Goal: Transaction & Acquisition: Purchase product/service

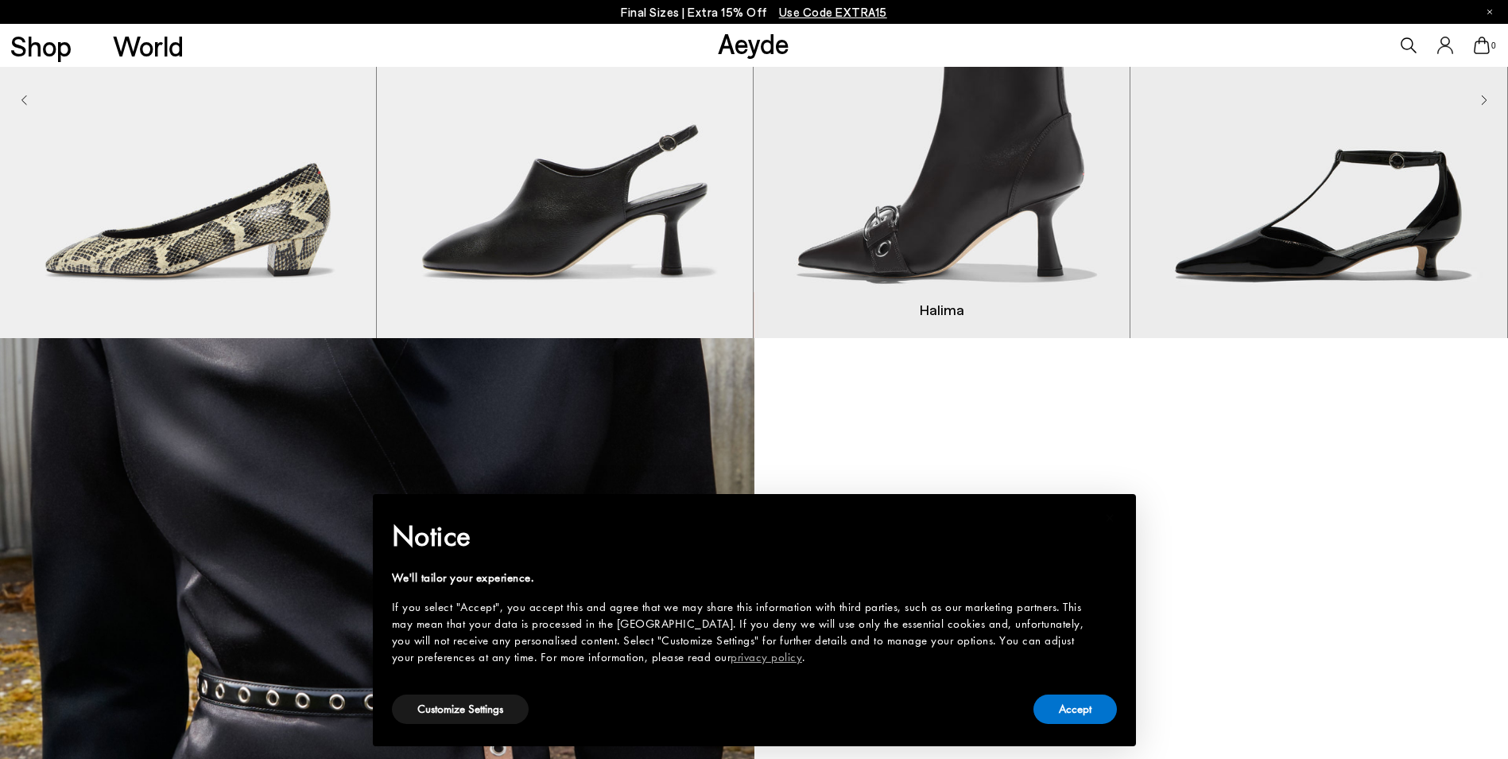
scroll to position [1670, 0]
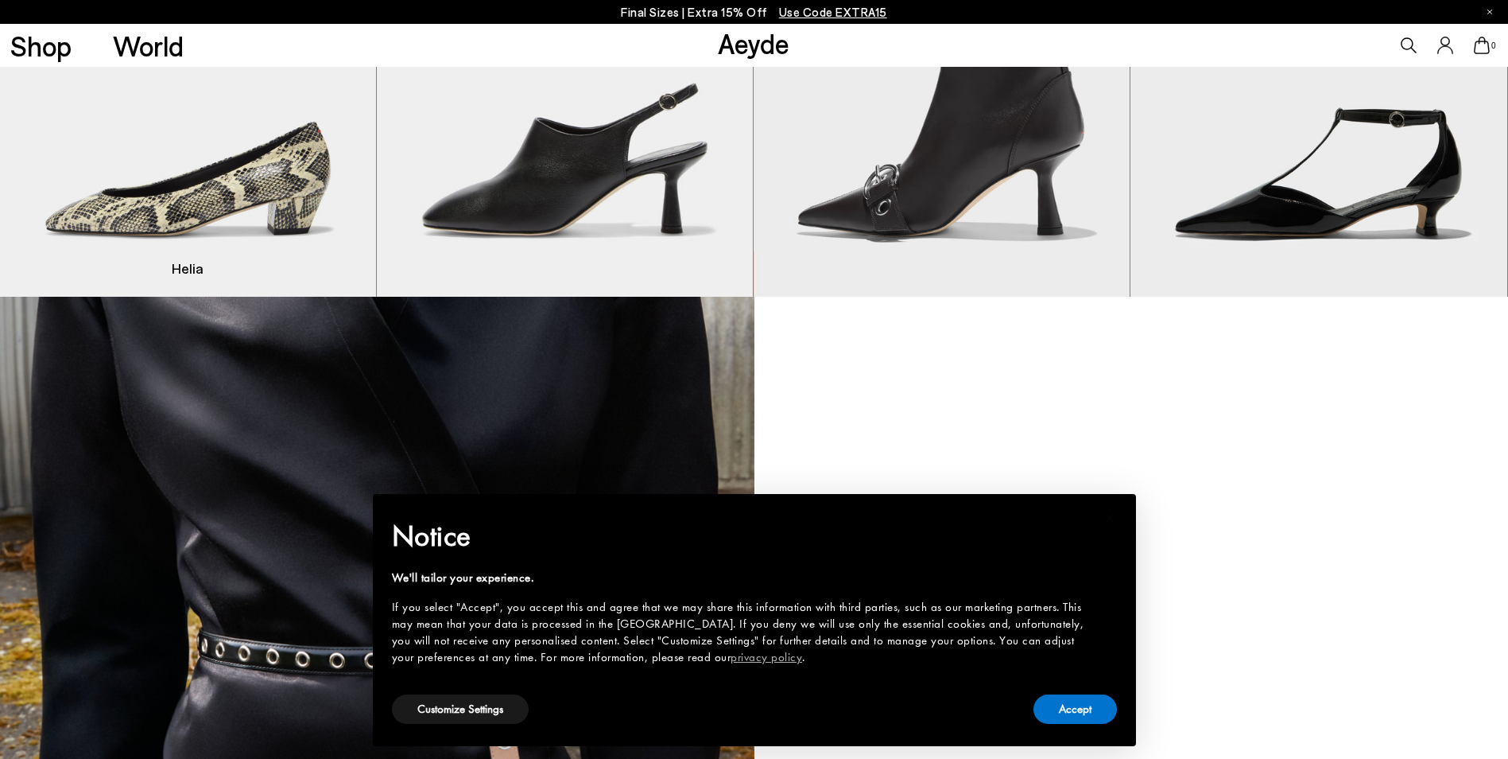
click at [254, 212] on img "1 / 9" at bounding box center [188, 59] width 376 height 473
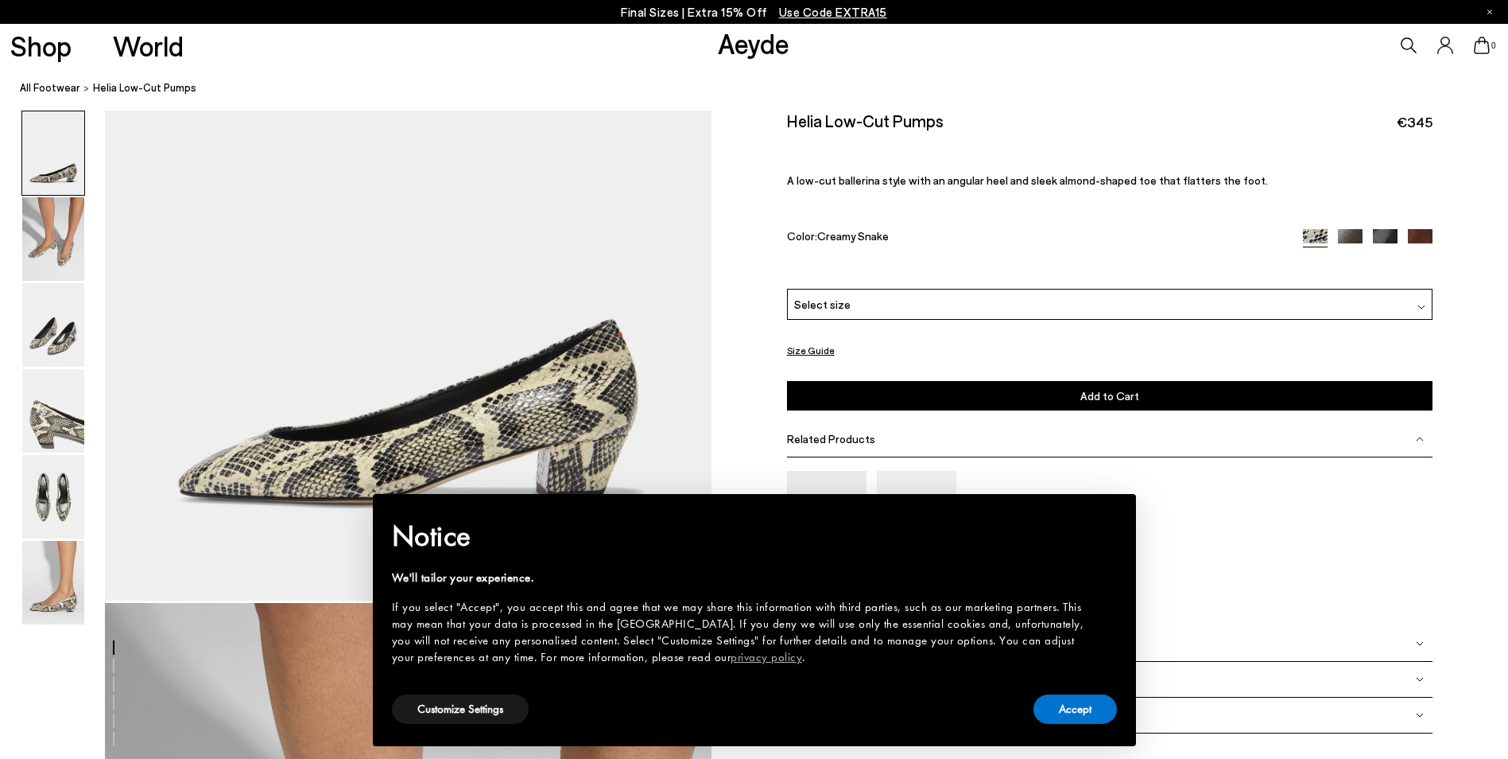
scroll to position [159, 0]
click at [1426, 233] on img at bounding box center [1420, 241] width 25 height 25
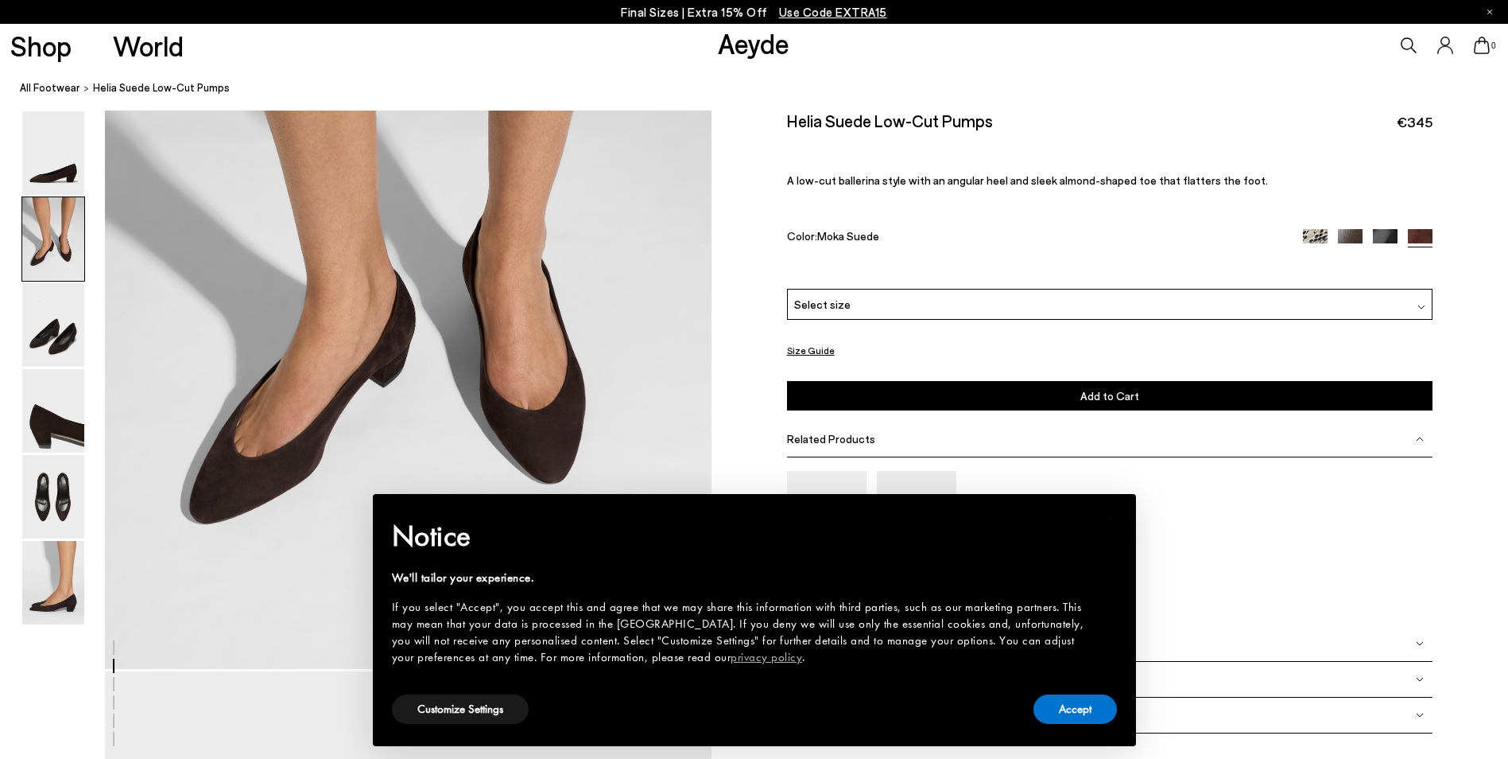
scroll to position [875, 0]
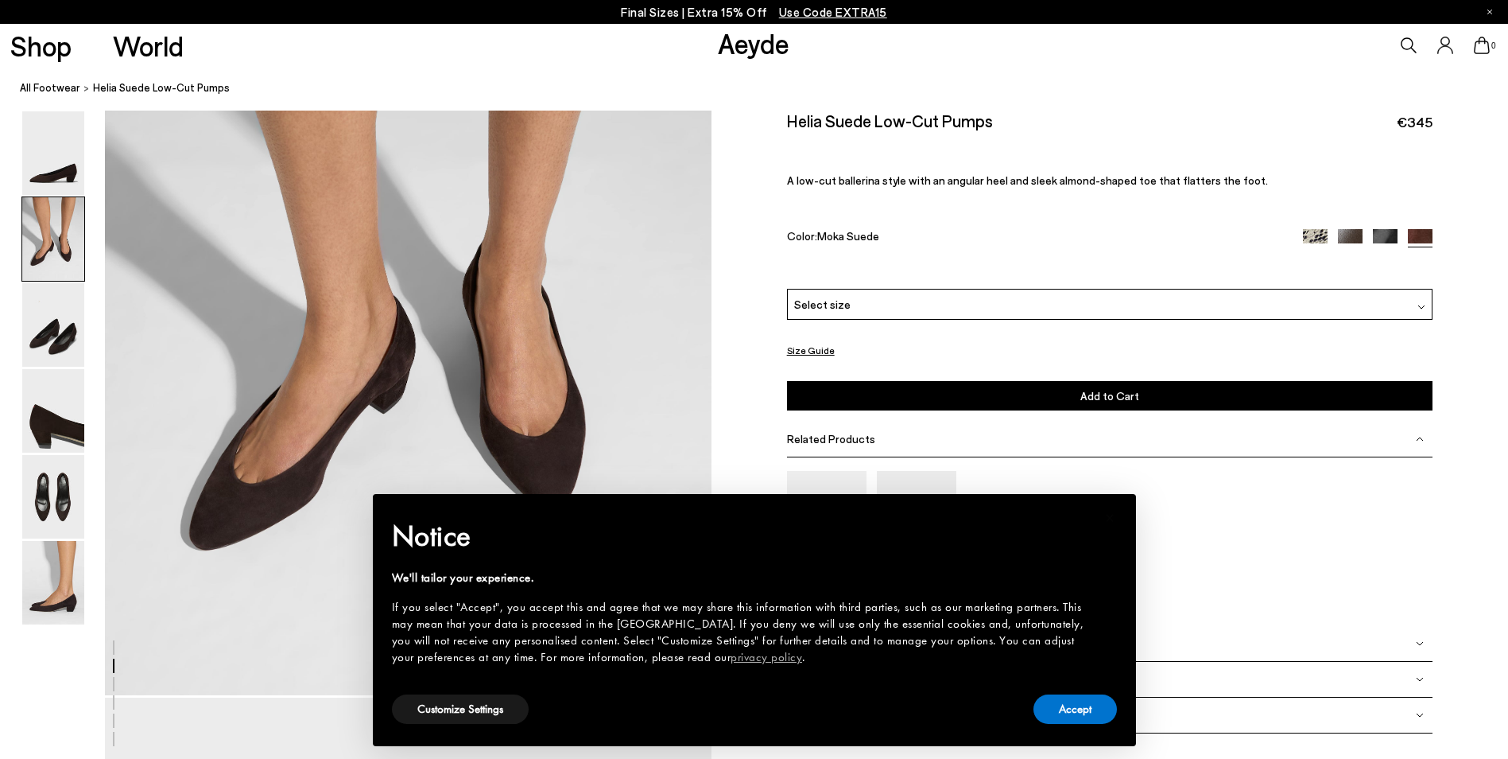
click at [1356, 237] on img at bounding box center [1350, 241] width 25 height 25
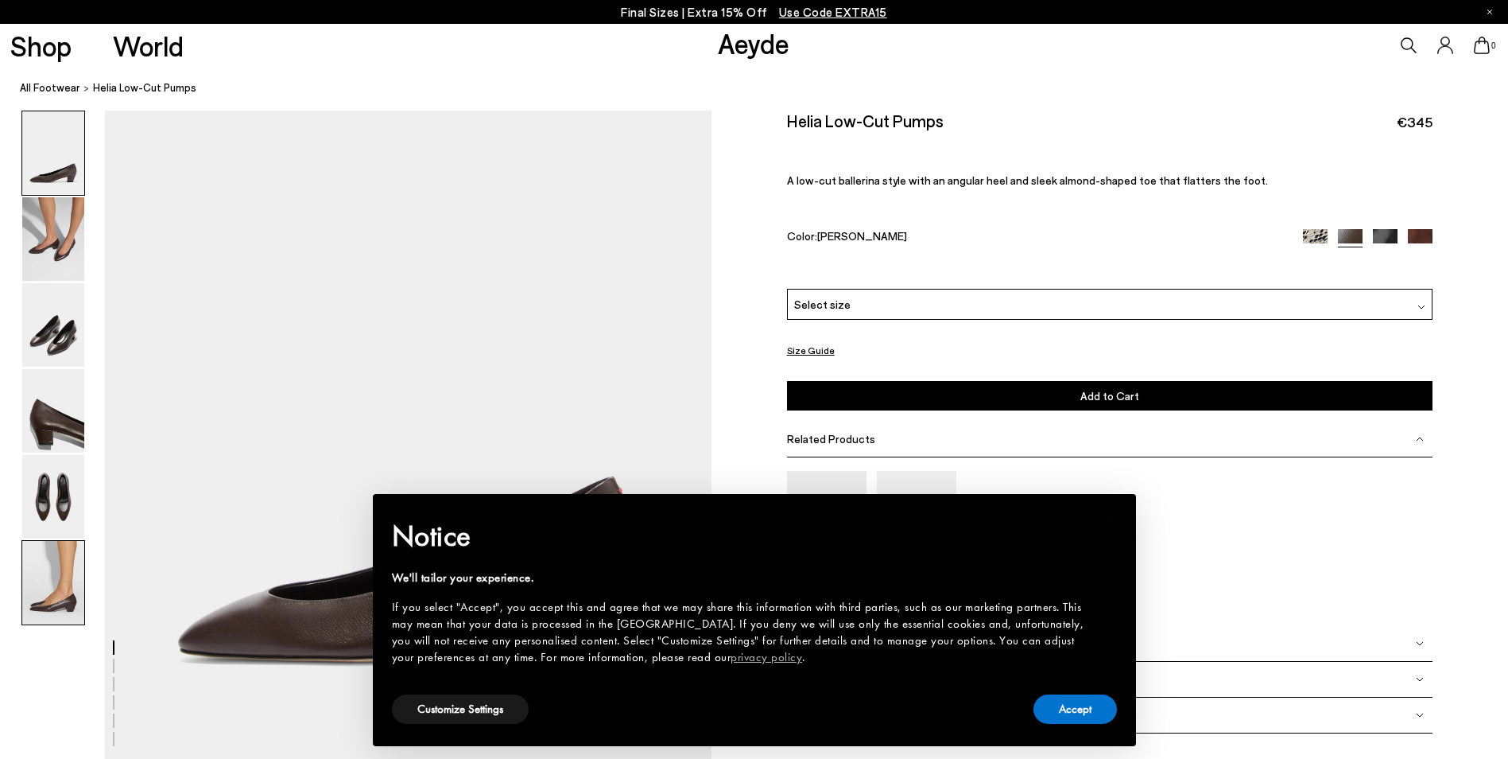
click at [45, 607] on img at bounding box center [53, 582] width 62 height 83
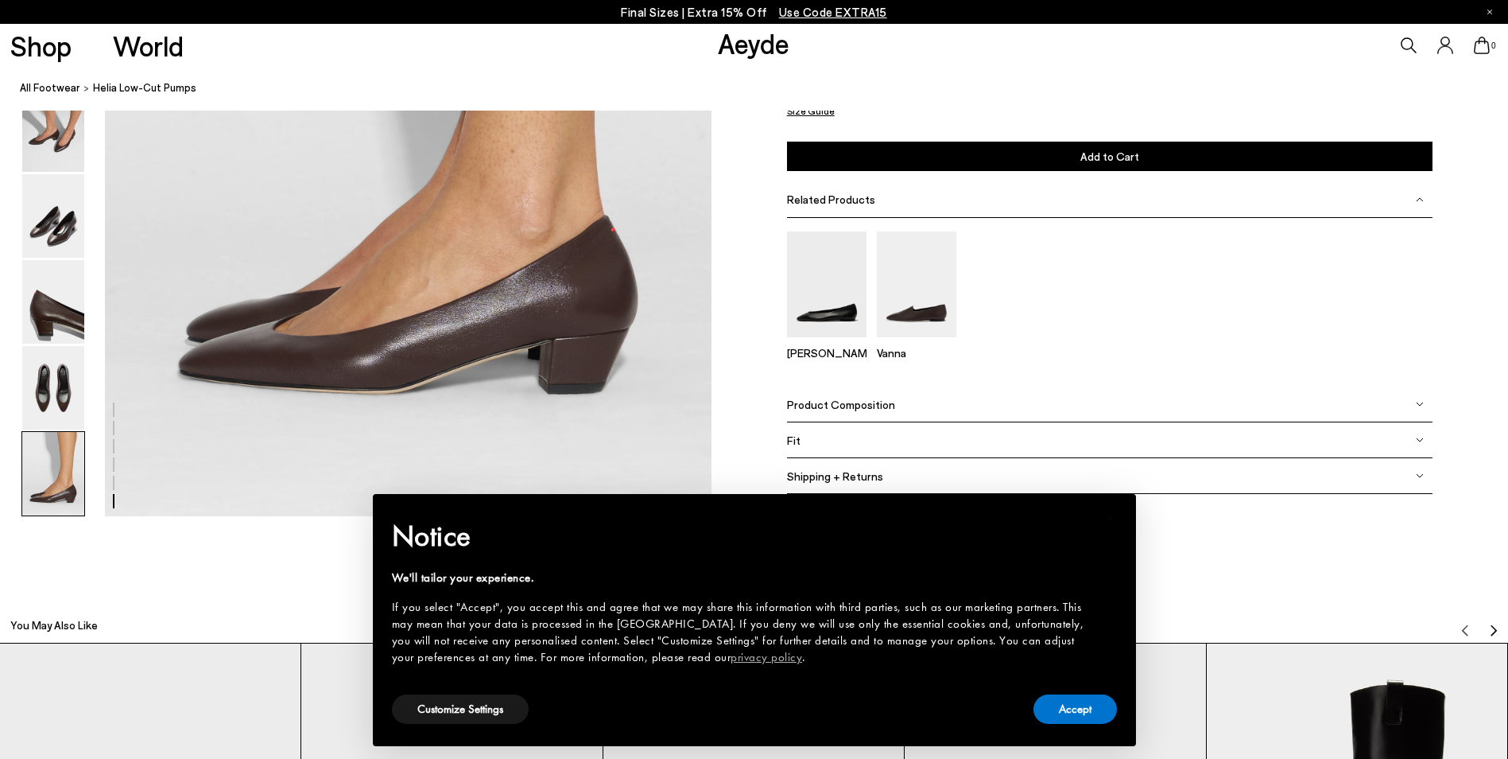
scroll to position [4323, 0]
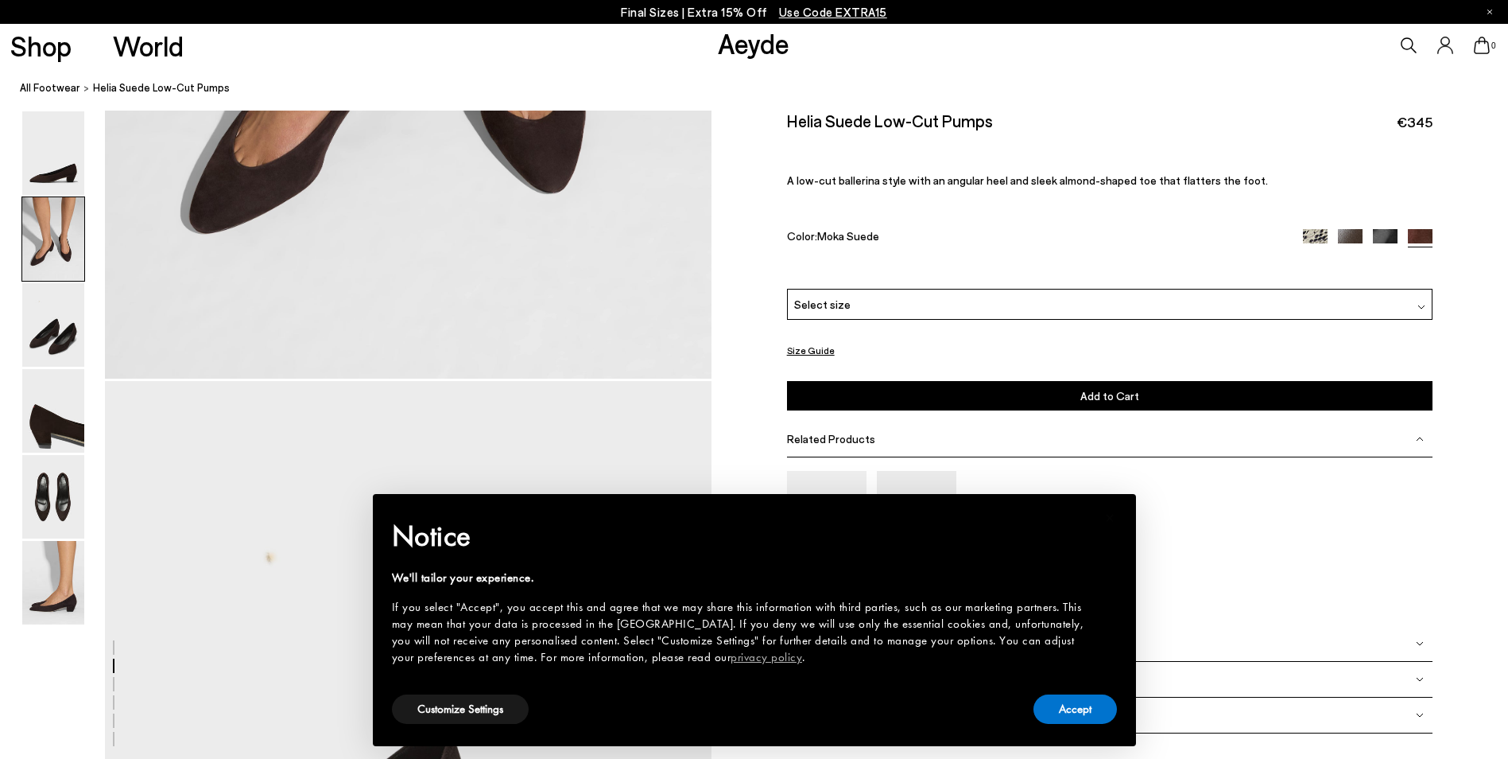
scroll to position [1193, 0]
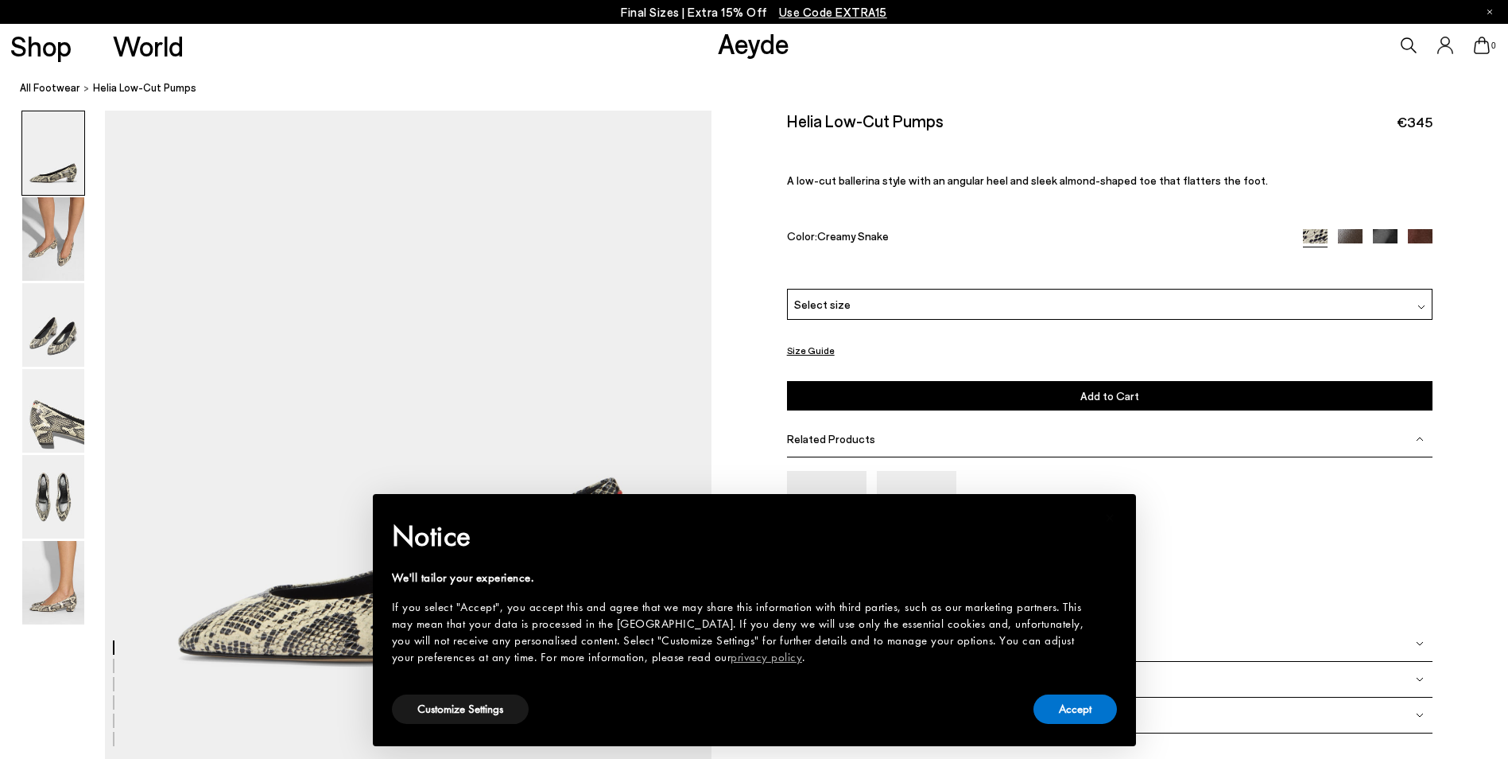
scroll to position [159, 0]
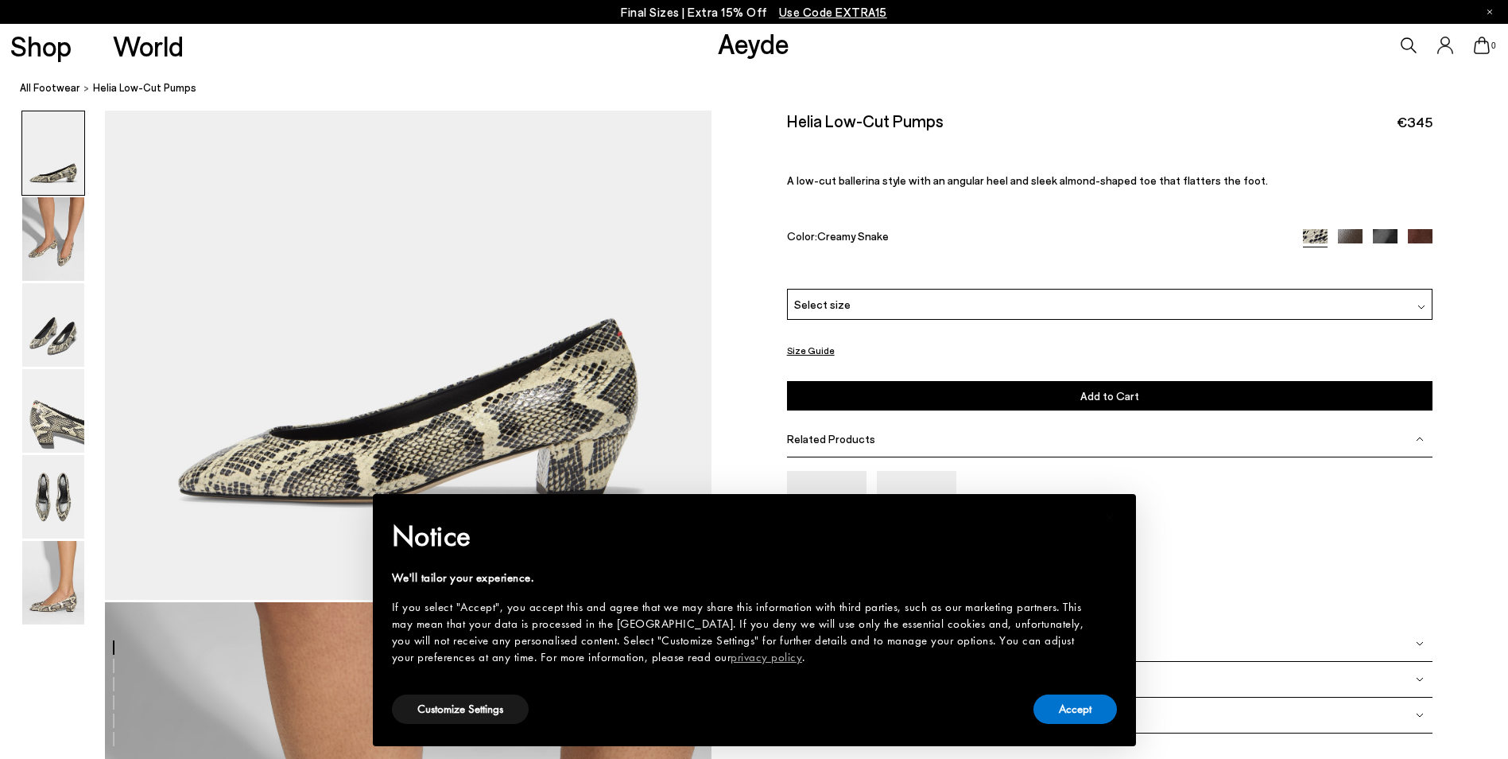
click at [744, 50] on link "Aeyde" at bounding box center [754, 42] width 72 height 33
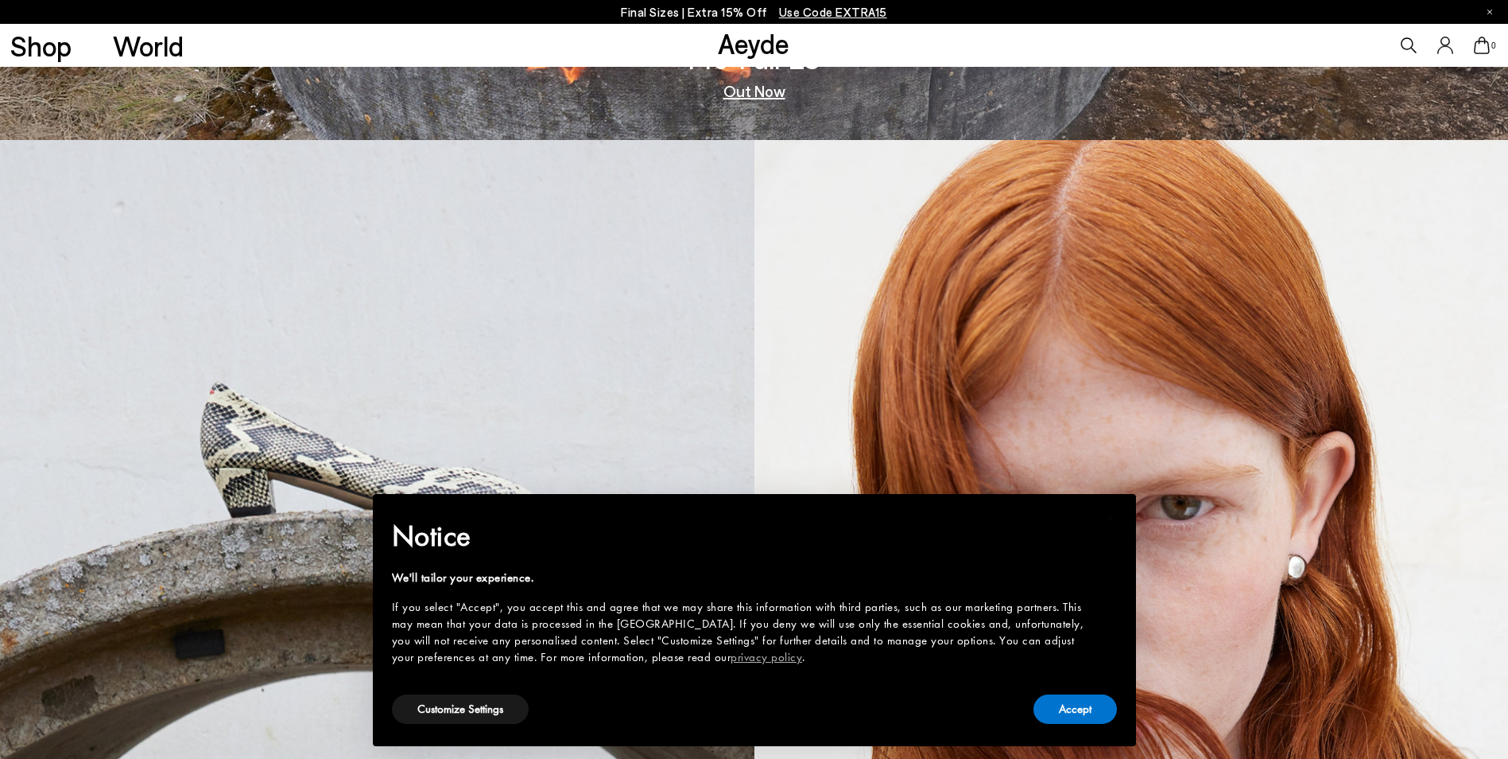
scroll to position [716, 0]
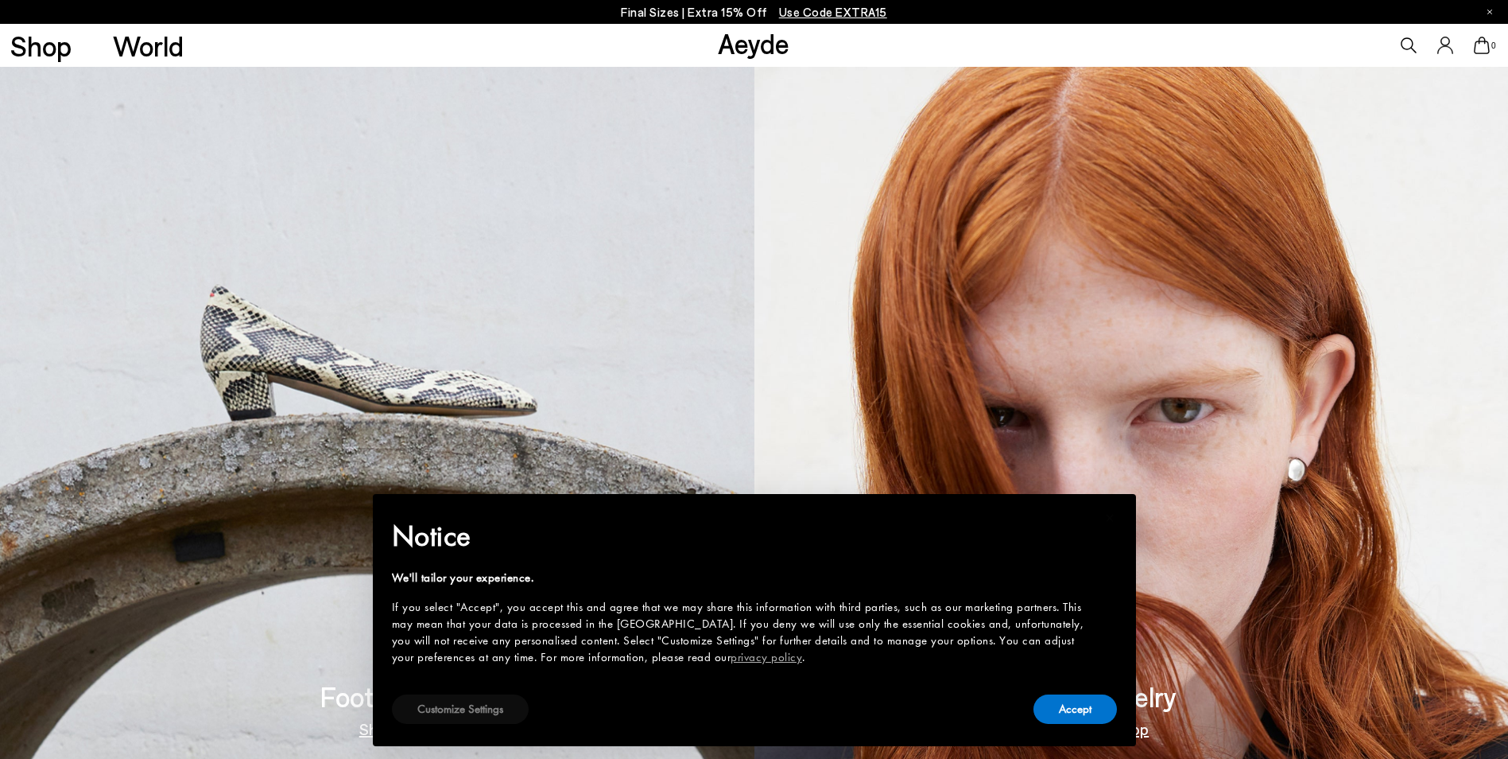
click at [438, 713] on button "Customize Settings" at bounding box center [460, 708] width 137 height 29
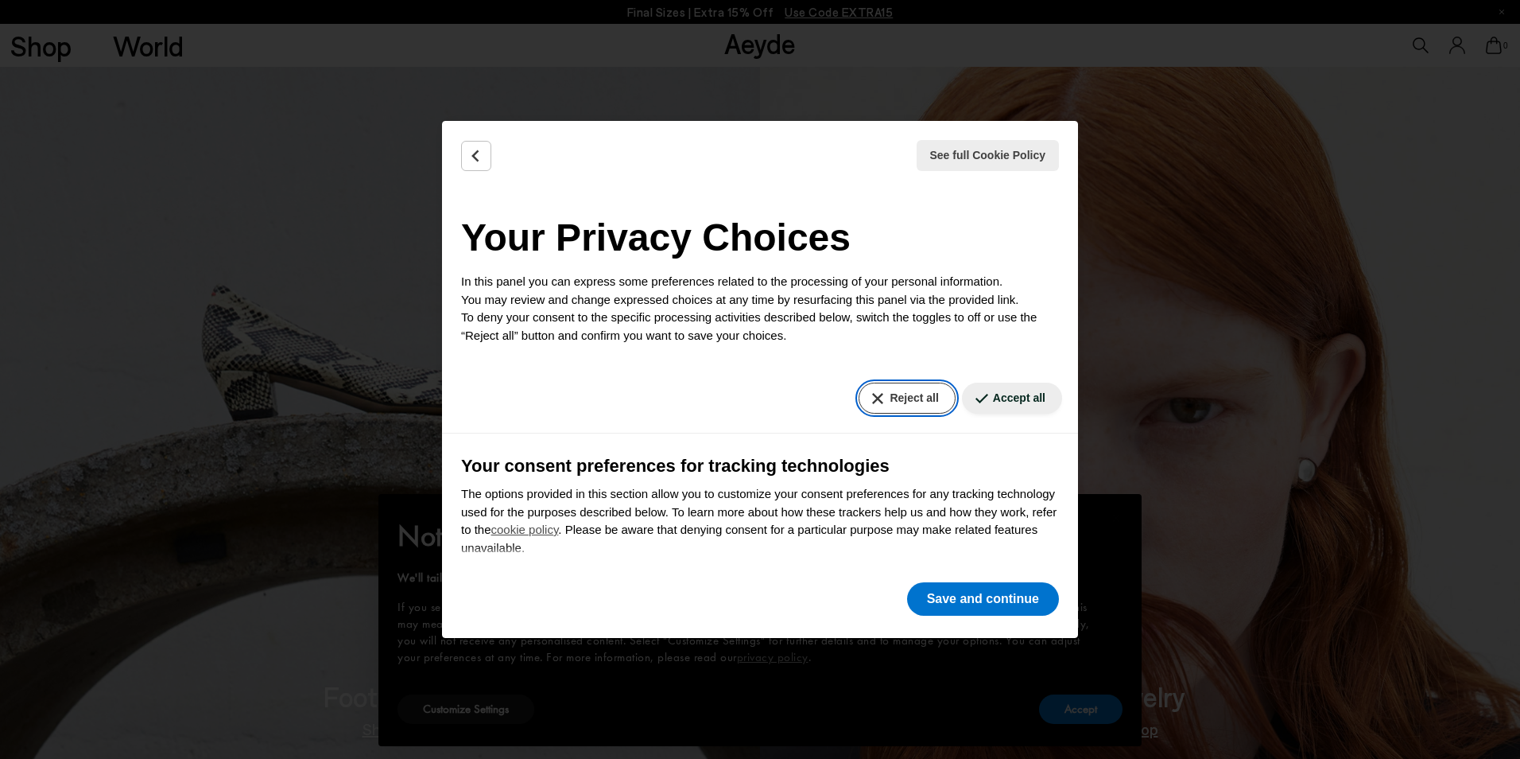
click at [910, 398] on button "Reject all" at bounding box center [907, 397] width 96 height 31
click at [956, 609] on button "Save and continue" at bounding box center [983, 598] width 152 height 33
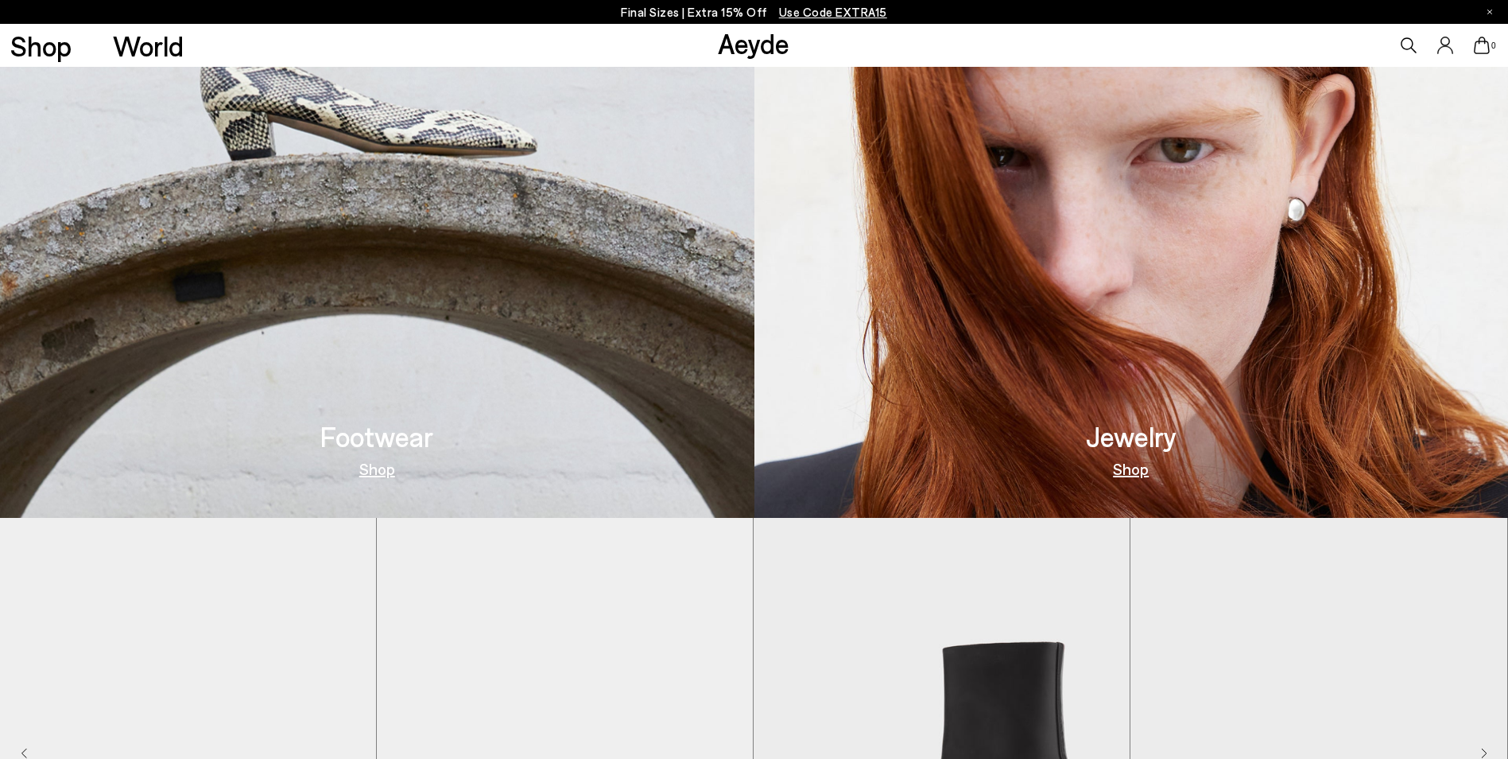
scroll to position [737, 0]
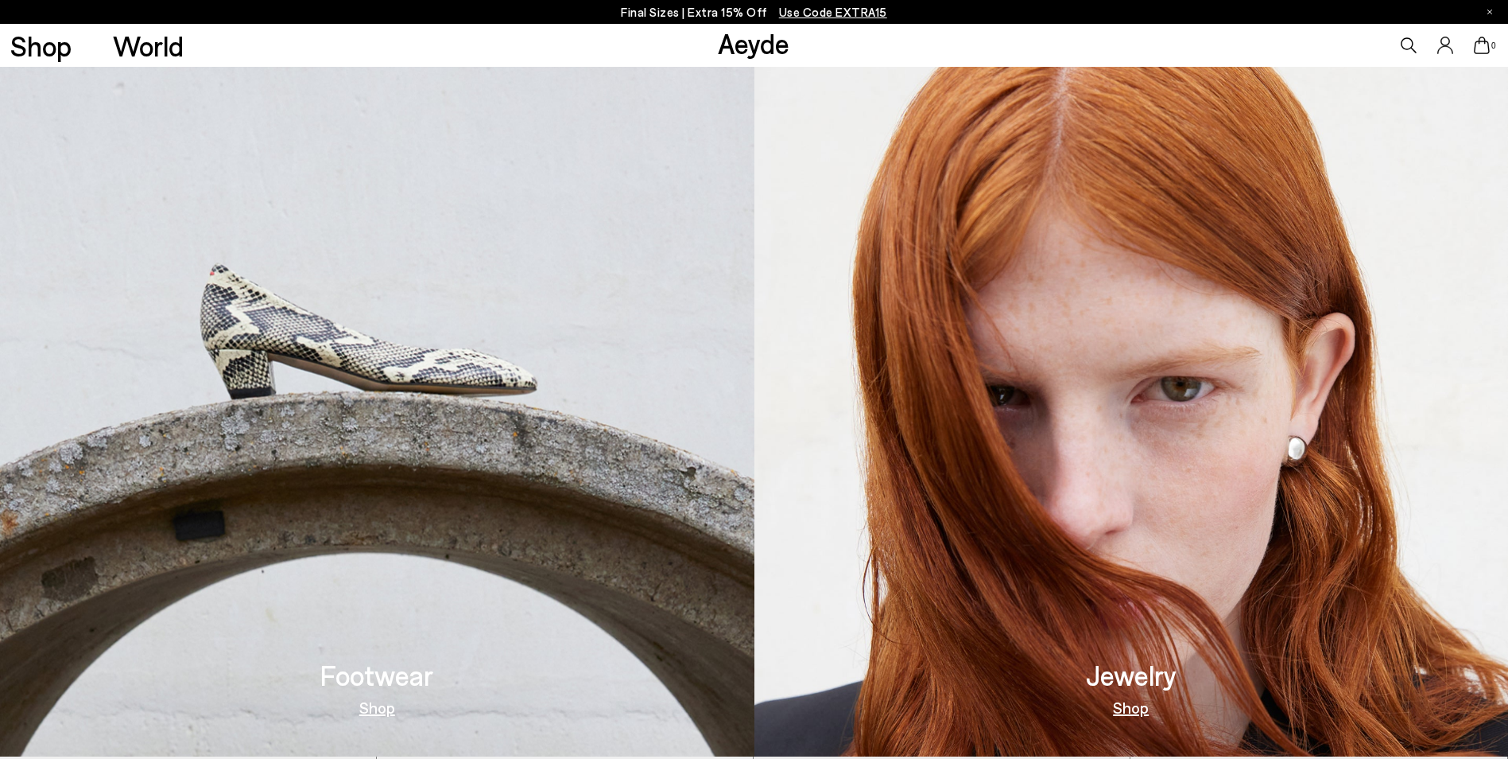
click at [359, 691] on div "Footwear Shop" at bounding box center [376, 688] width 113 height 54
click at [384, 710] on link "Shop" at bounding box center [377, 707] width 36 height 16
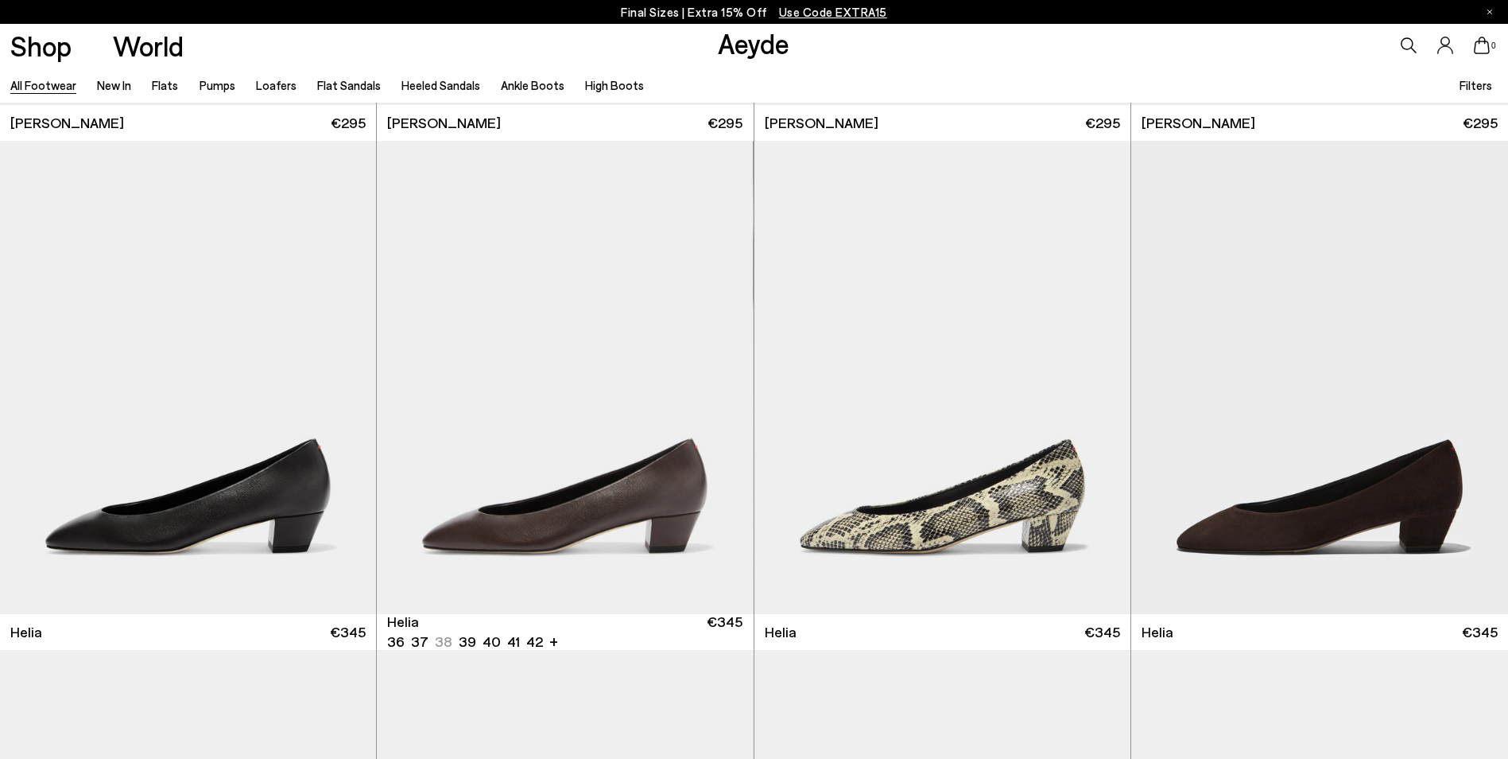
scroll to position [3578, 0]
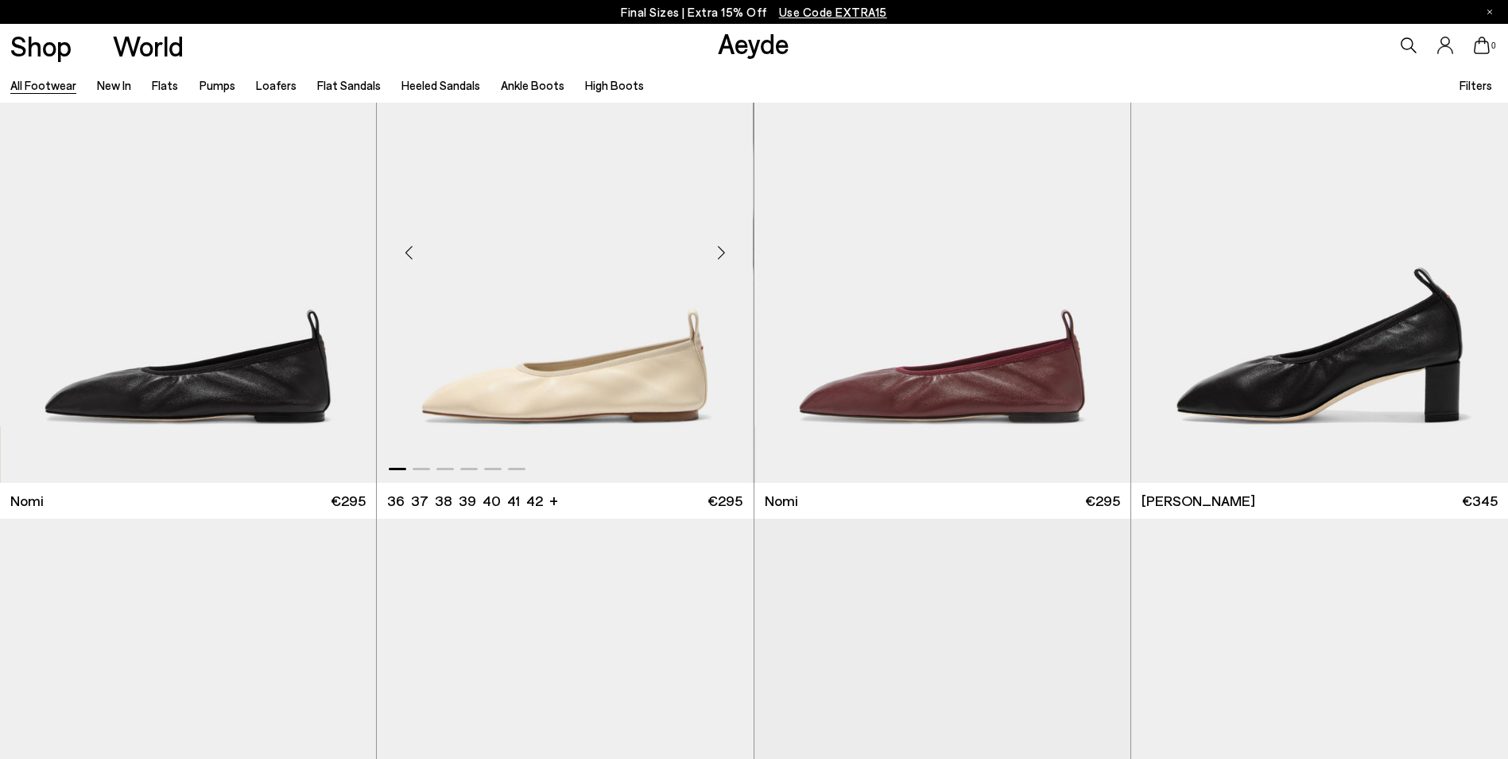
scroll to position [4691, 0]
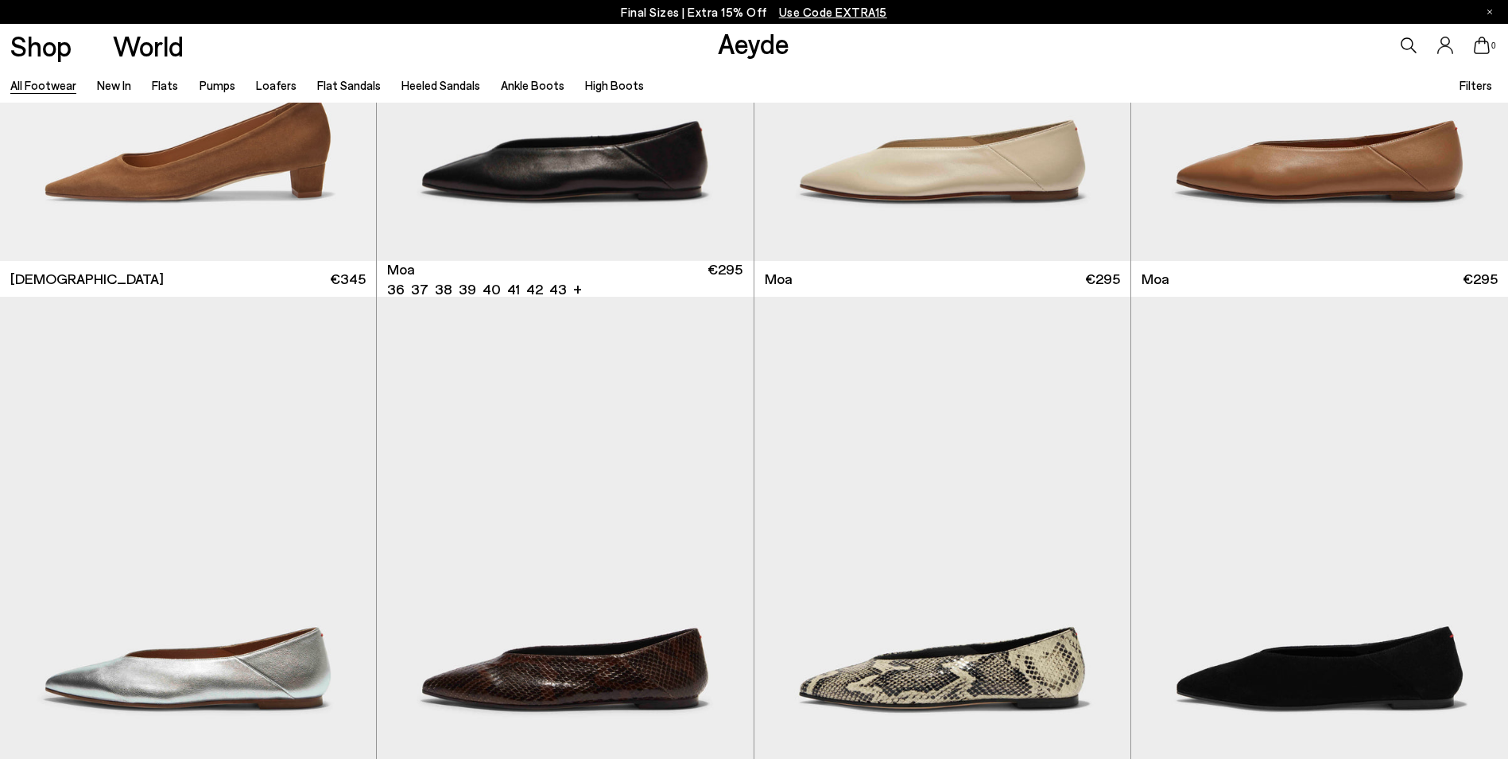
scroll to position [8667, 0]
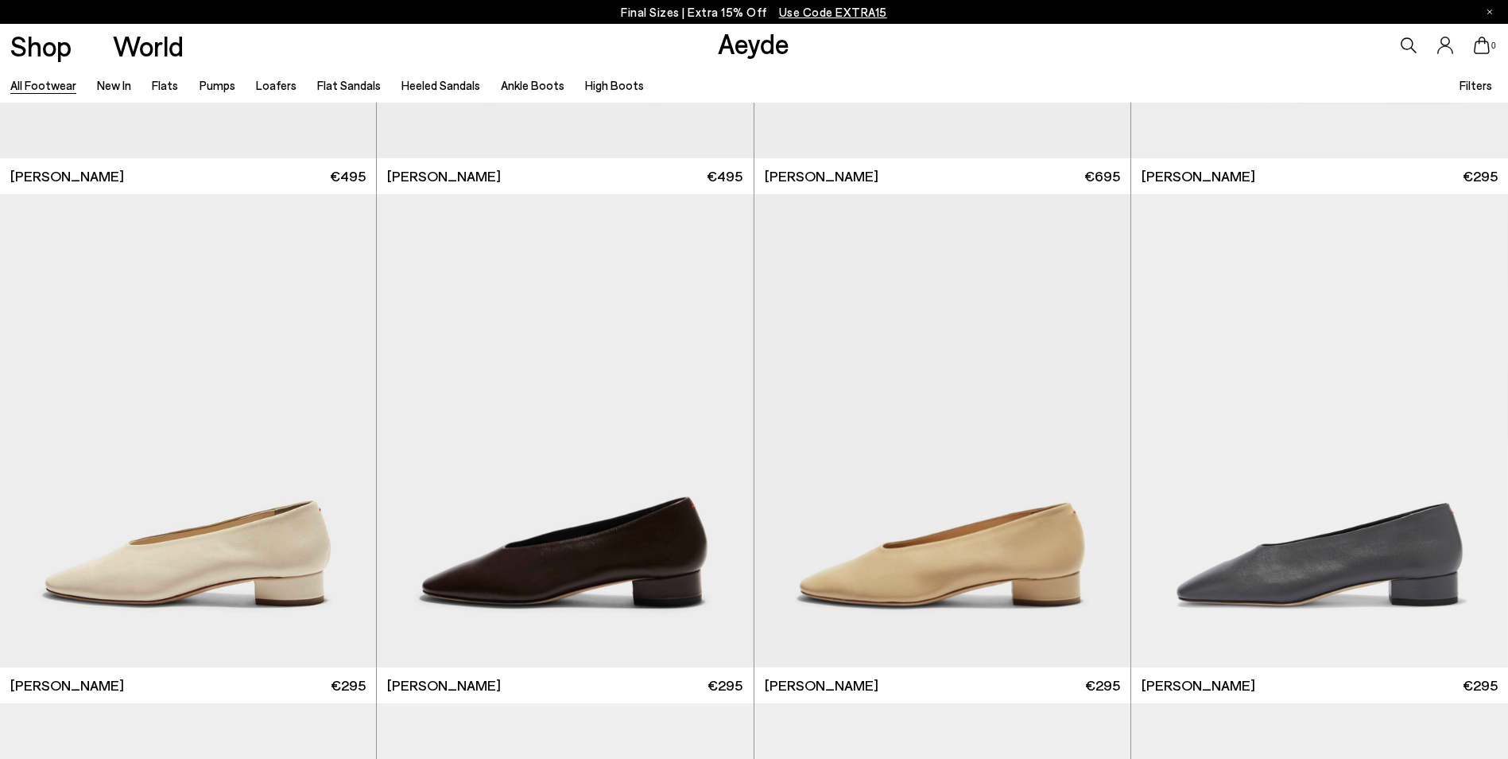
scroll to position [10642, 0]
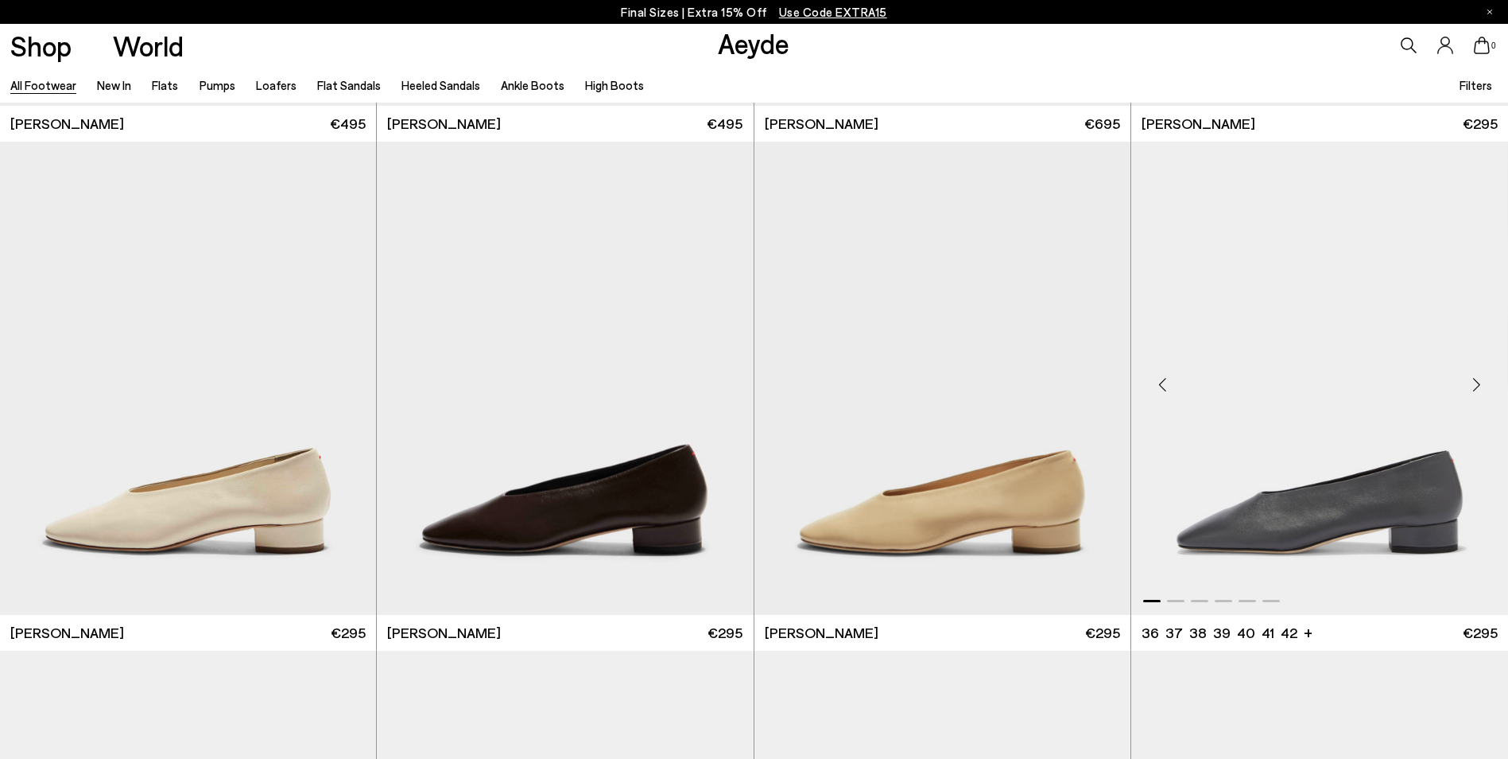
click at [1391, 515] on img "1 / 6" at bounding box center [1319, 378] width 377 height 473
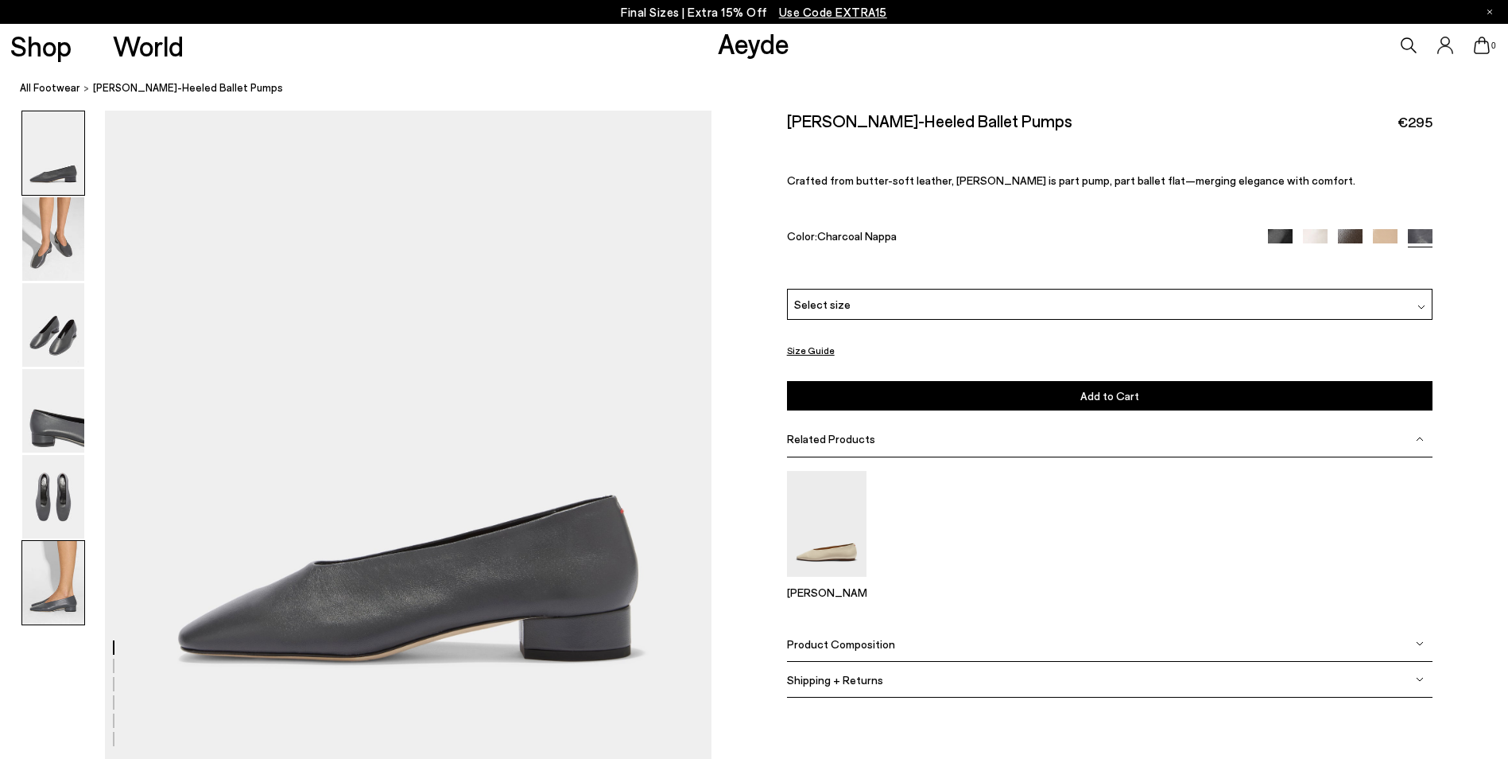
click at [52, 595] on img at bounding box center [53, 582] width 62 height 83
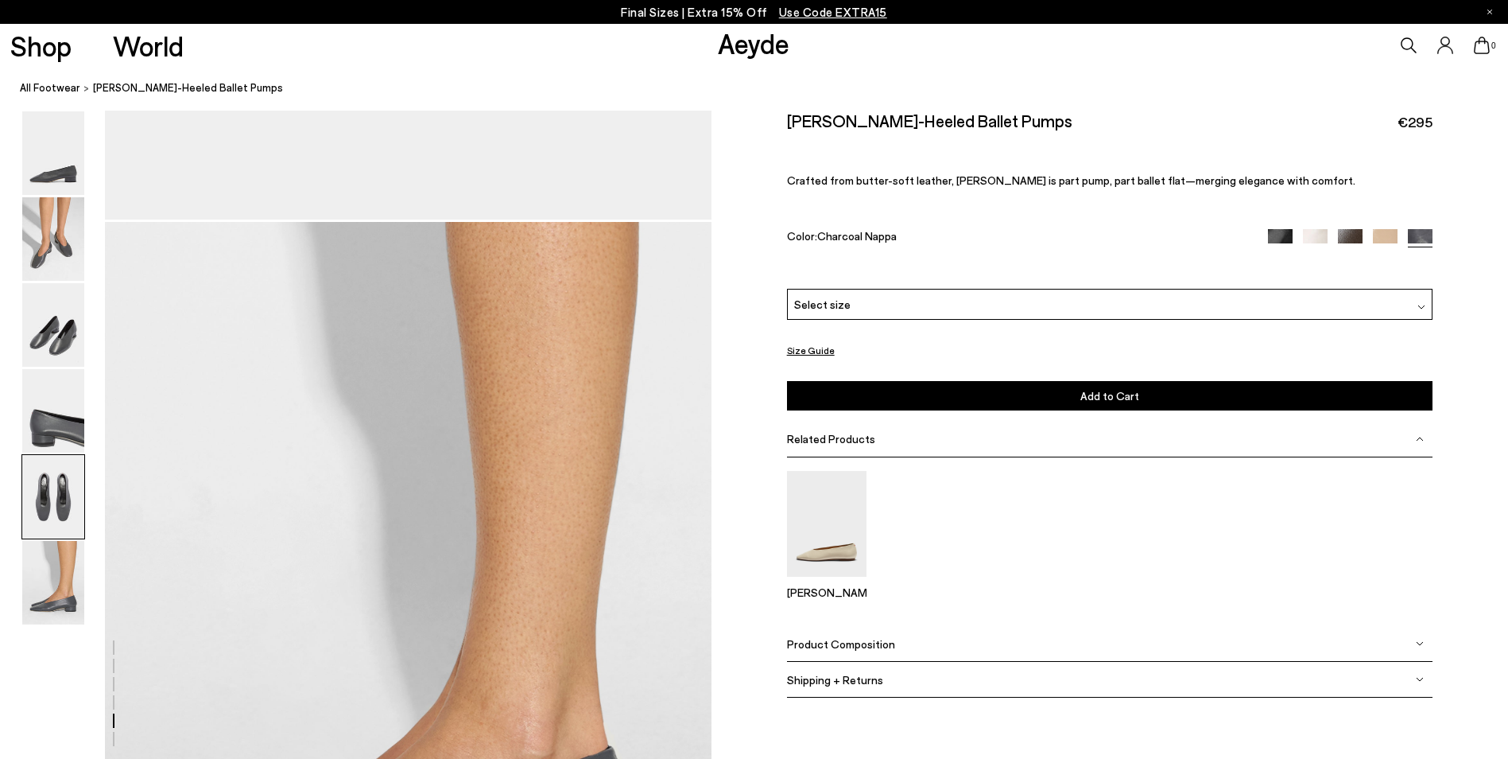
scroll to position [4005, 0]
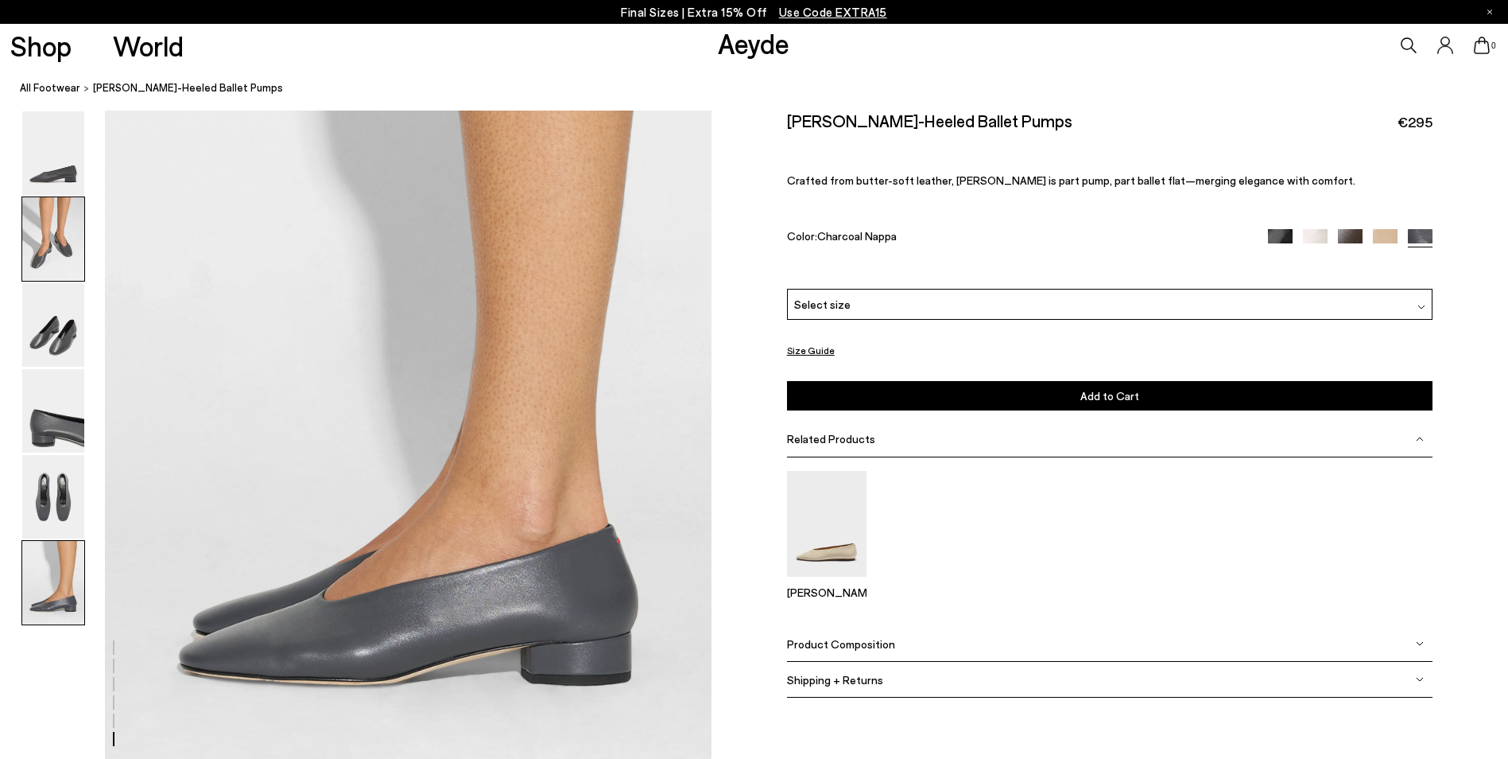
click at [55, 258] on img at bounding box center [53, 238] width 62 height 83
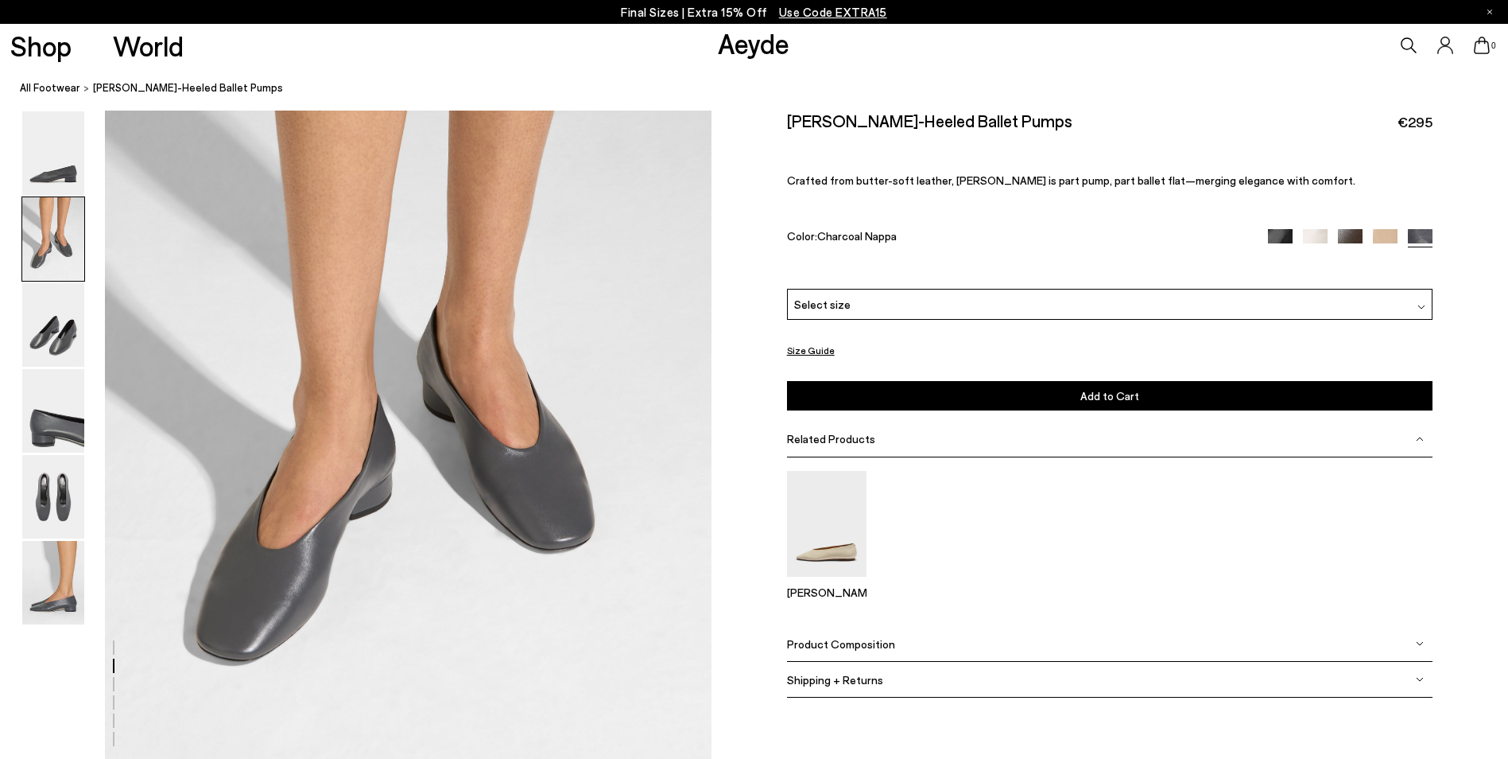
scroll to position [811, 0]
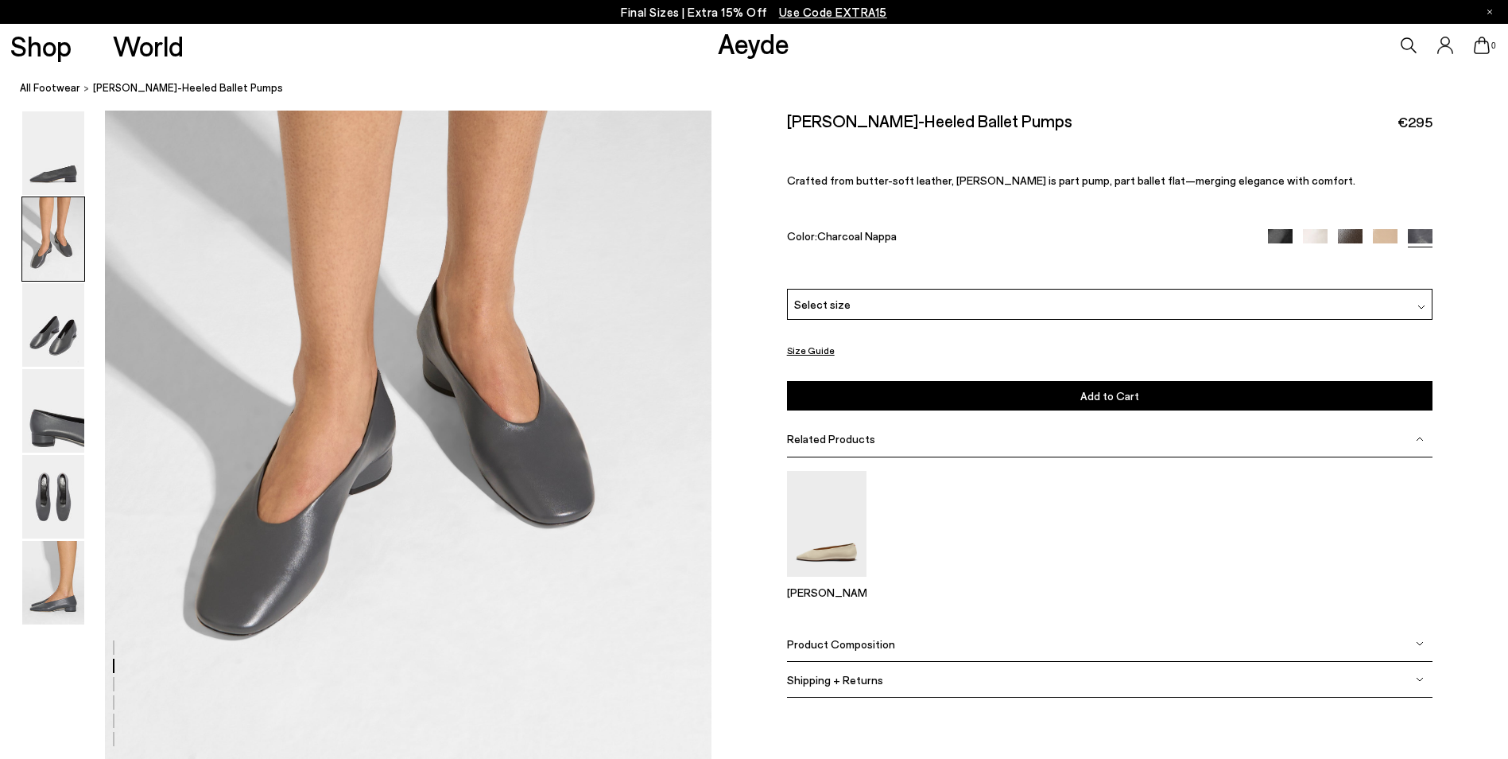
click at [875, 307] on div "Select size" at bounding box center [1110, 304] width 646 height 31
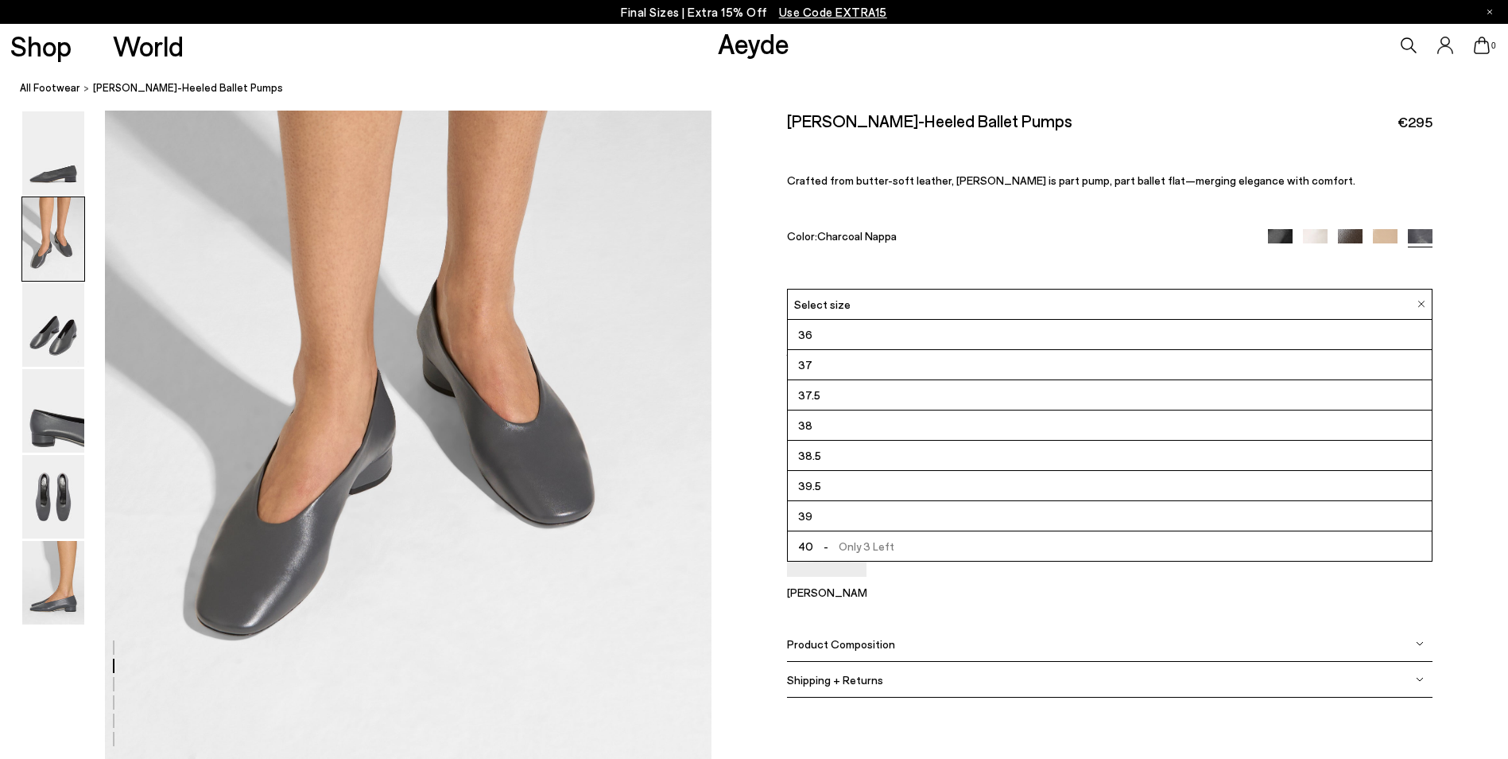
scroll to position [91, 0]
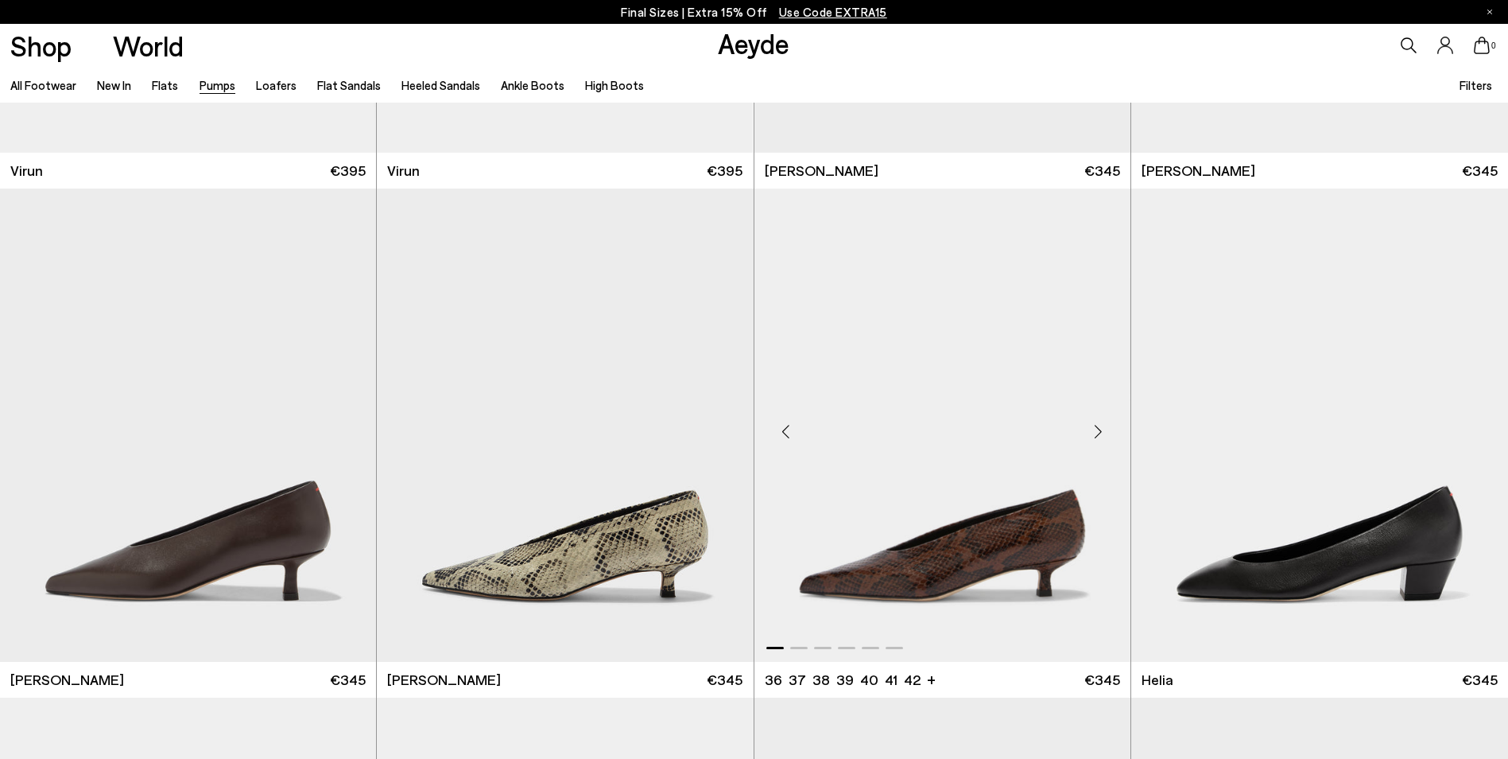
scroll to position [477, 0]
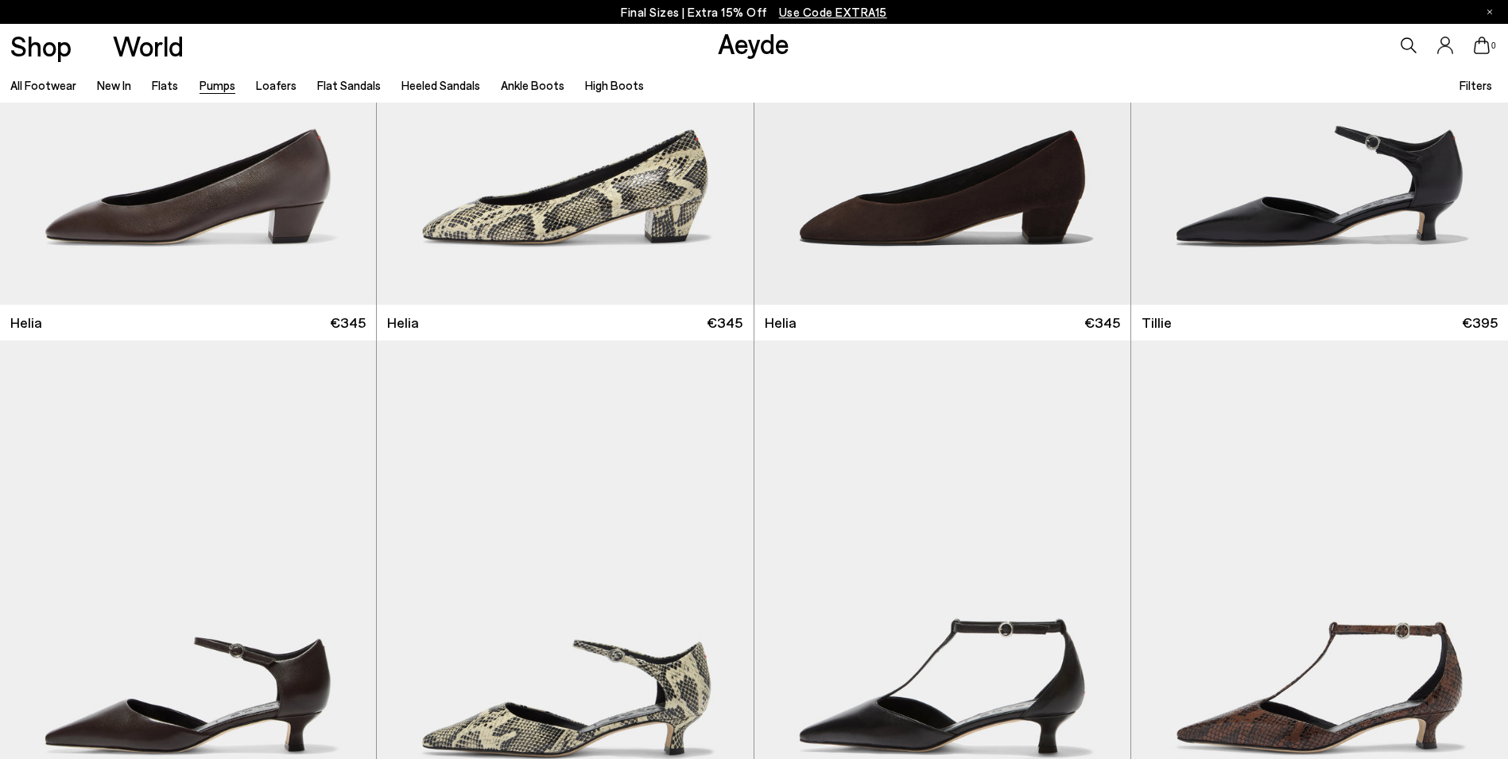
scroll to position [1302, 0]
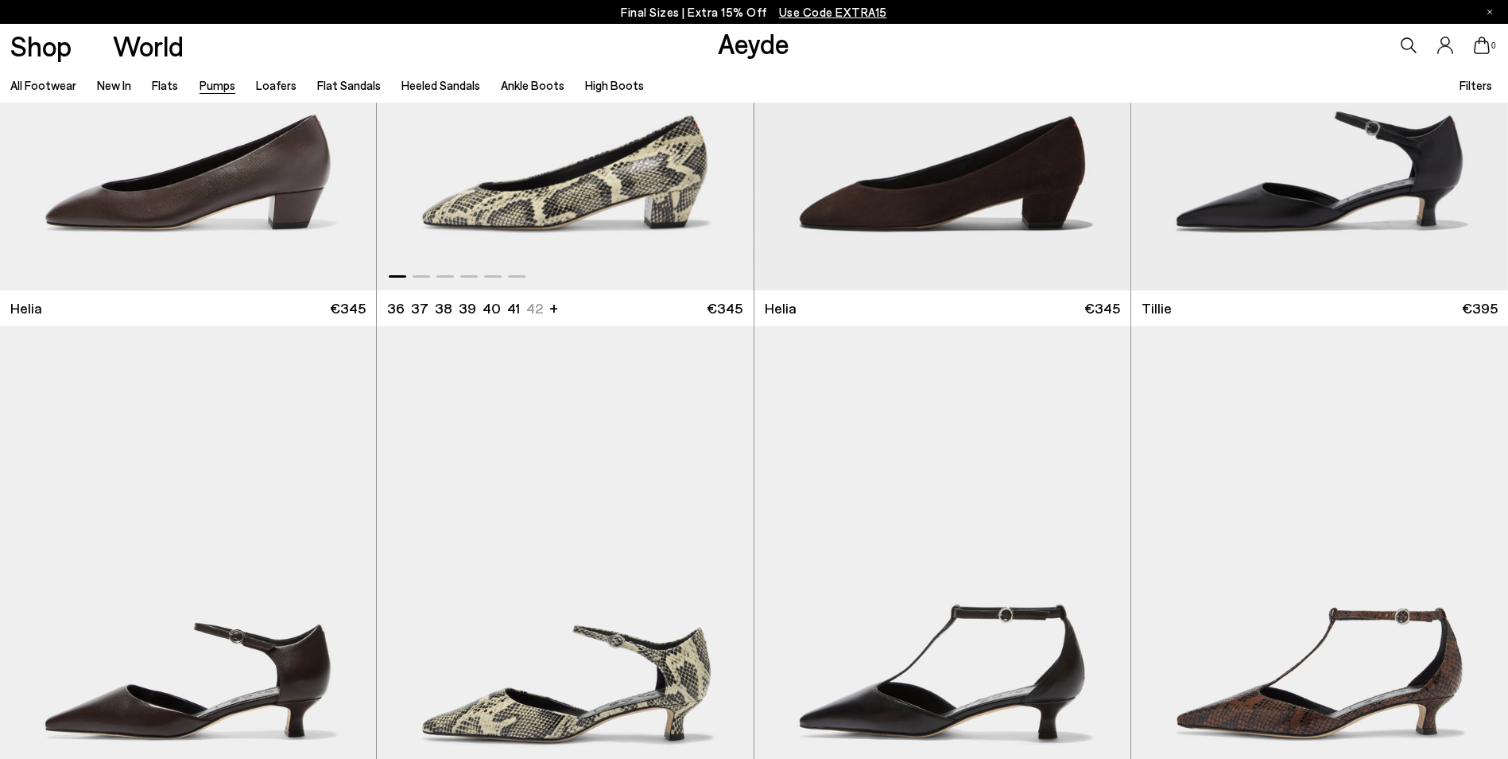
click at [573, 188] on img "1 / 6" at bounding box center [565, 54] width 376 height 473
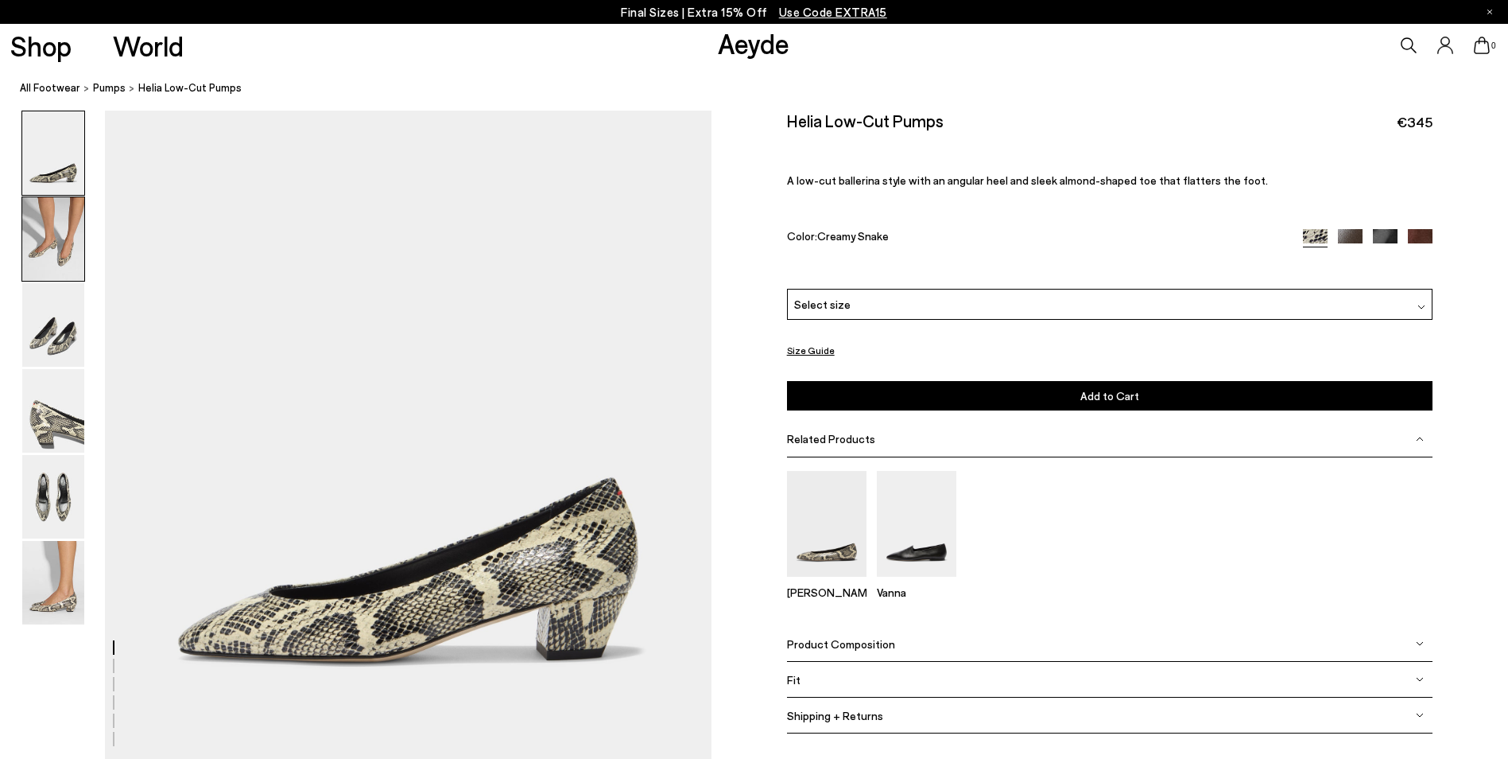
click at [59, 266] on img at bounding box center [53, 238] width 62 height 83
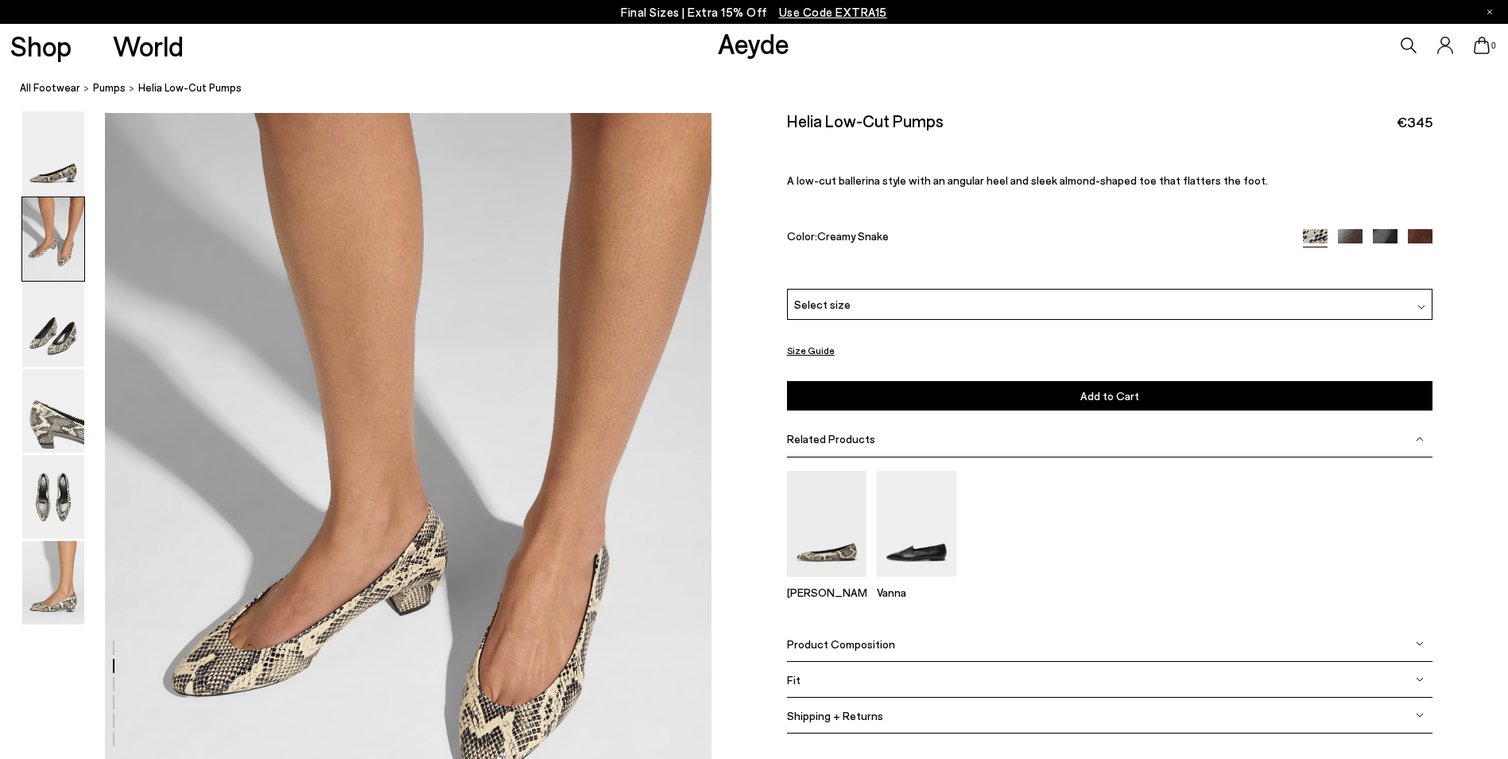
scroll to position [652, 0]
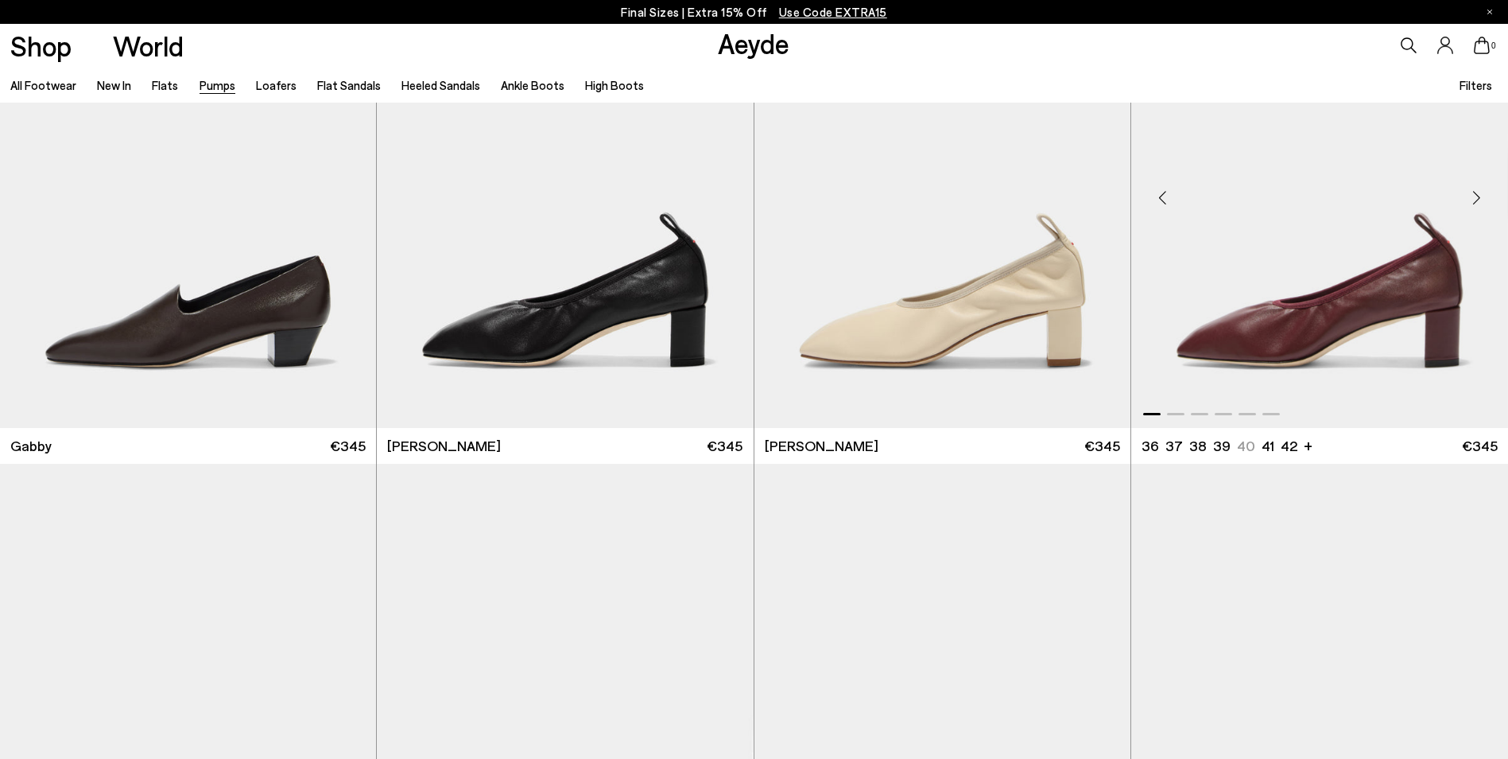
scroll to position [3204, 0]
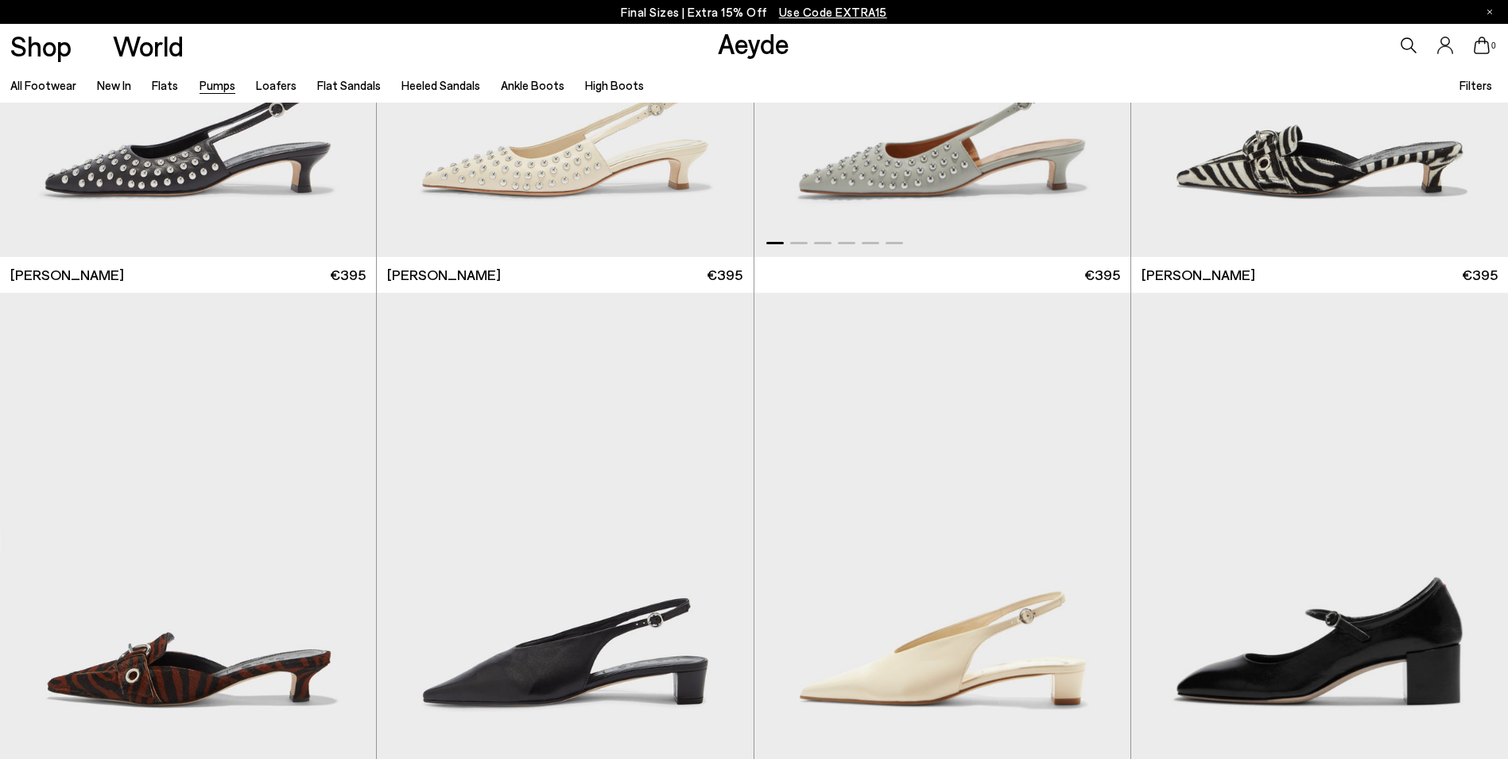
scroll to position [7668, 0]
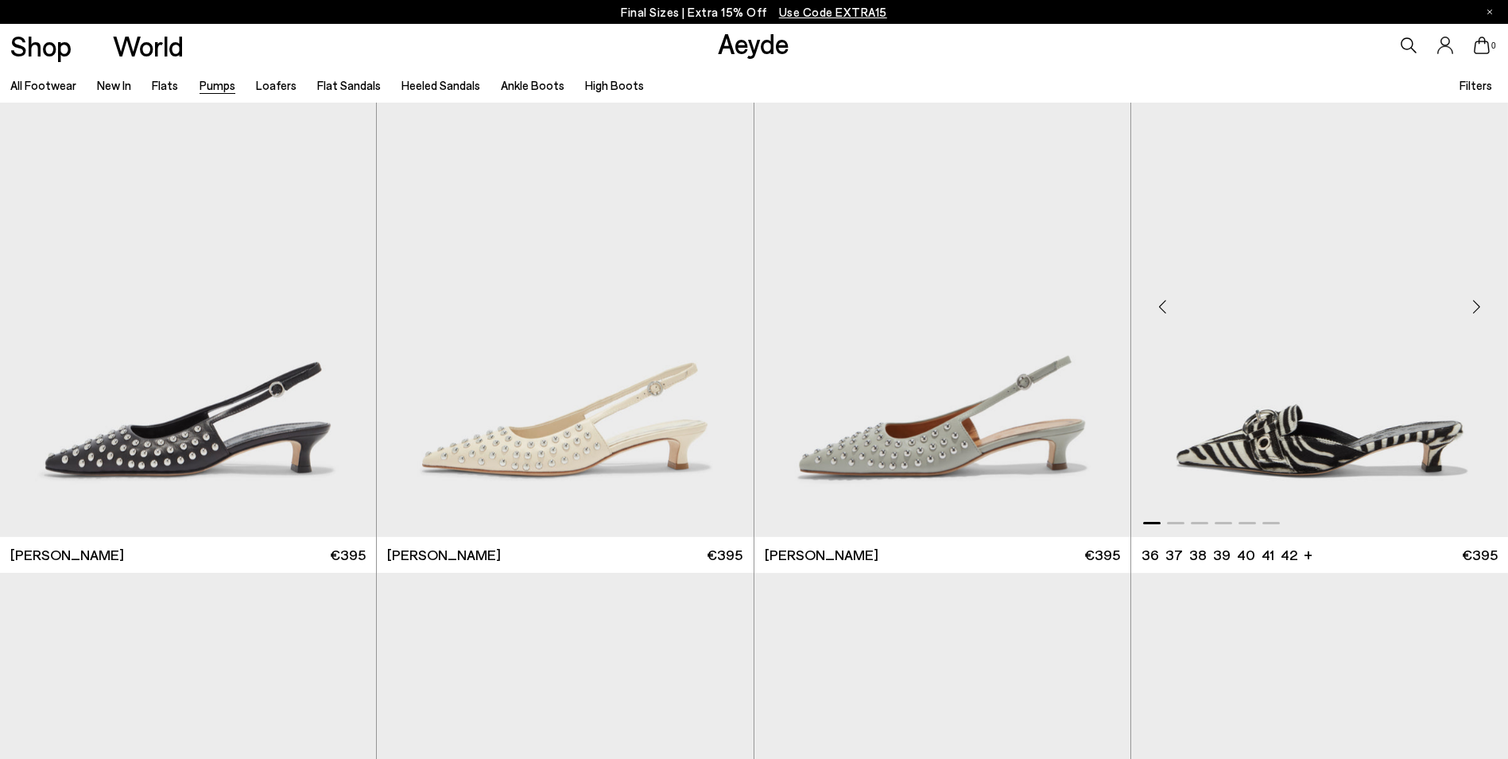
click at [1295, 420] on img "1 / 6" at bounding box center [1319, 300] width 377 height 473
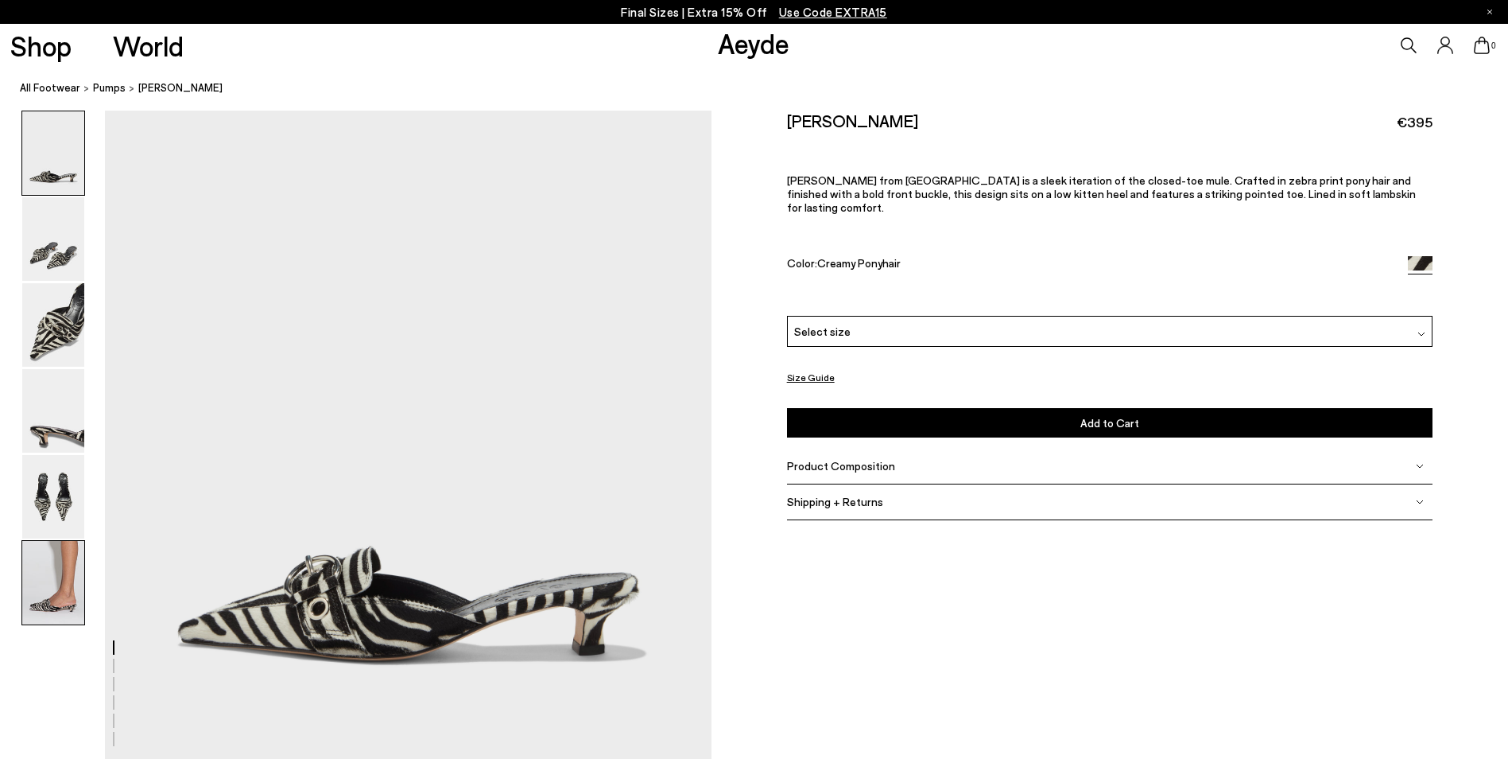
click at [54, 562] on img at bounding box center [53, 582] width 62 height 83
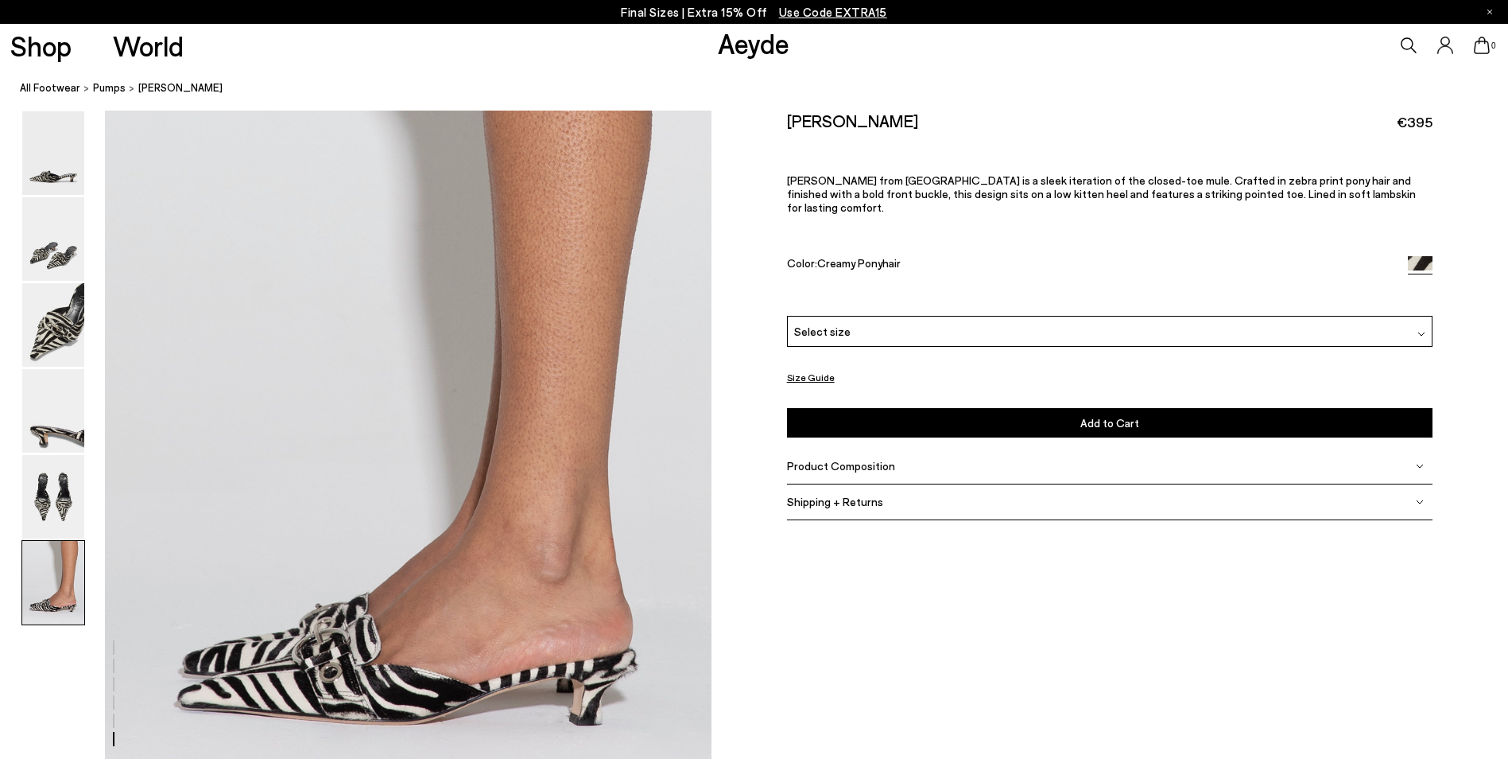
scroll to position [4005, 0]
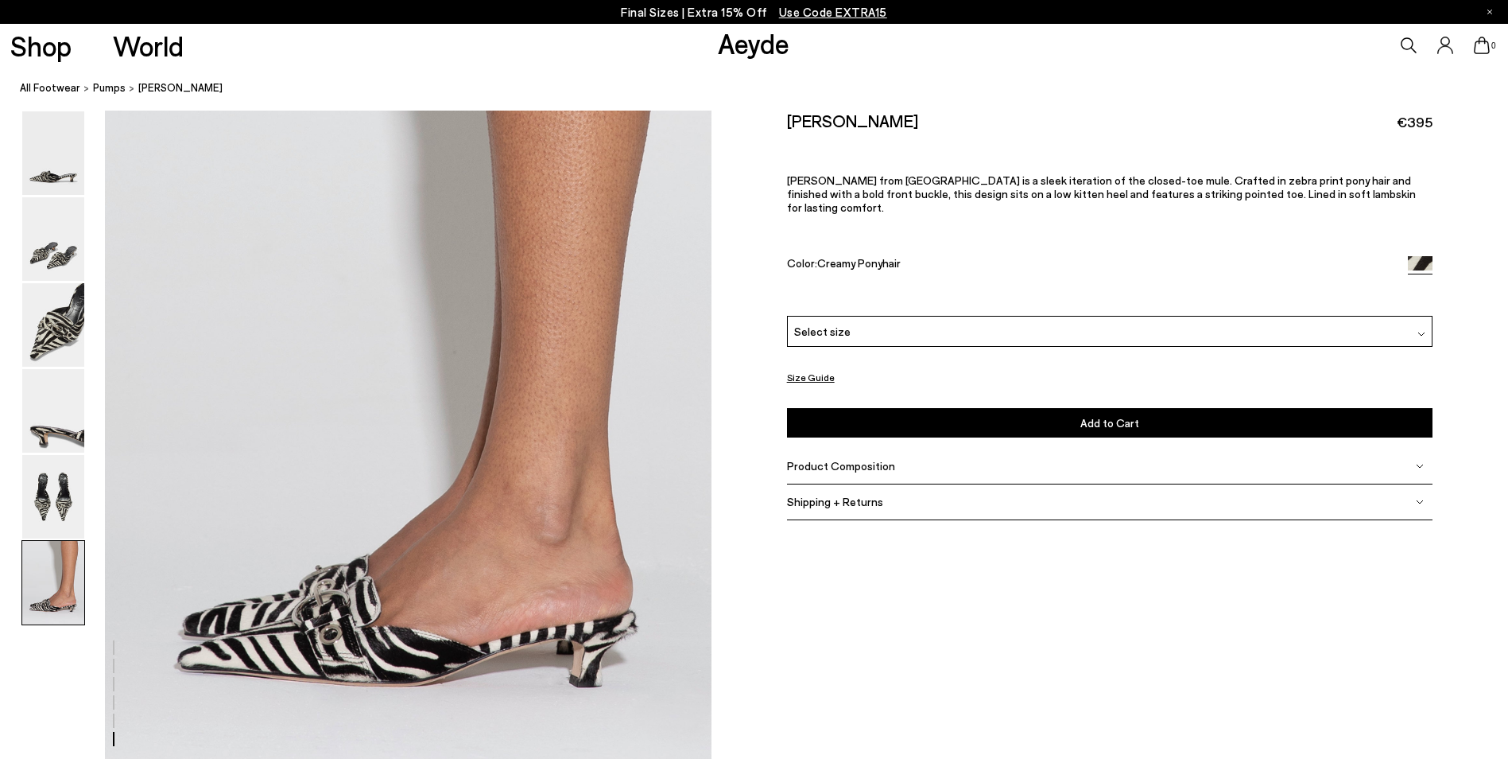
click at [940, 316] on div "Select size" at bounding box center [1110, 331] width 646 height 31
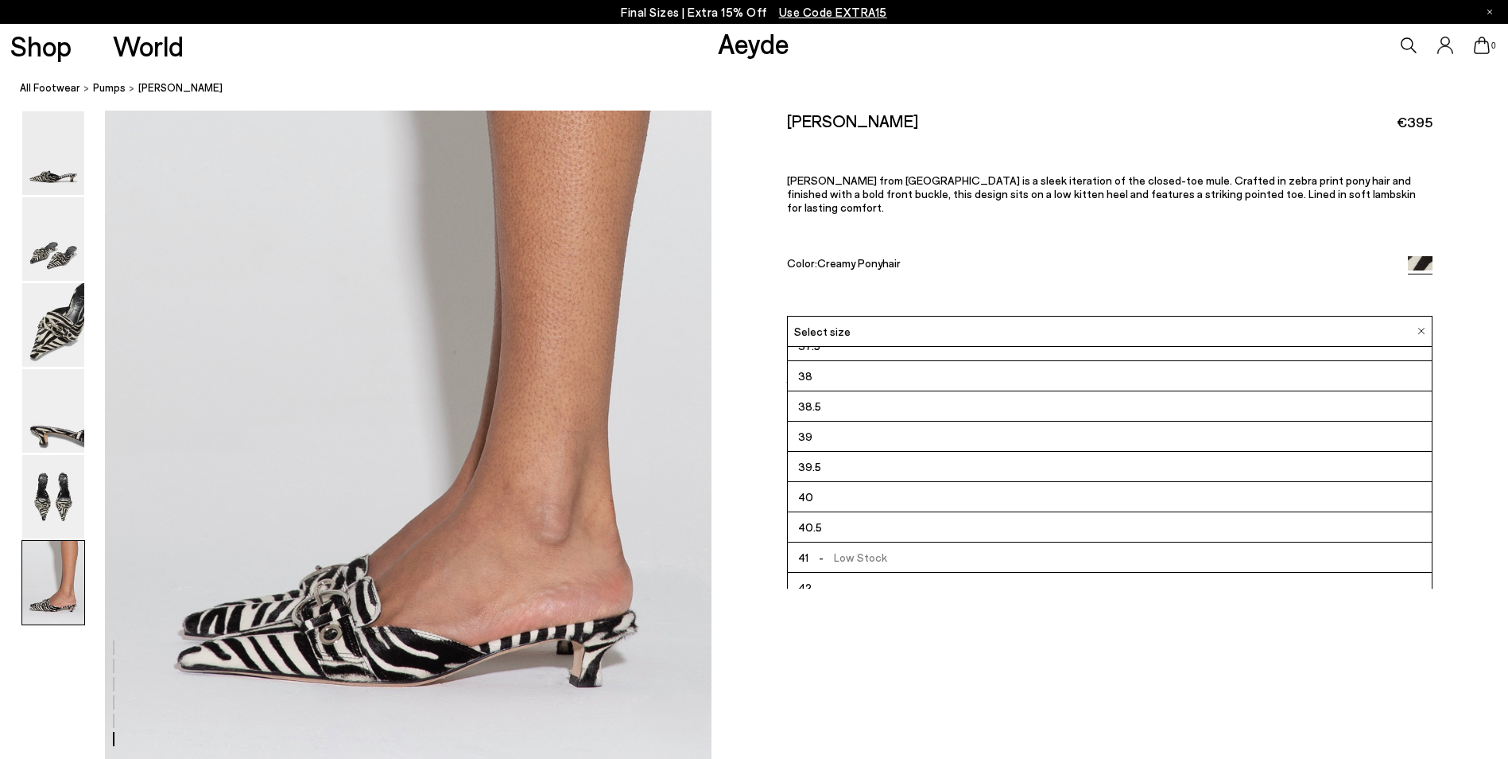
scroll to position [91, 0]
